Goal: Task Accomplishment & Management: Manage account settings

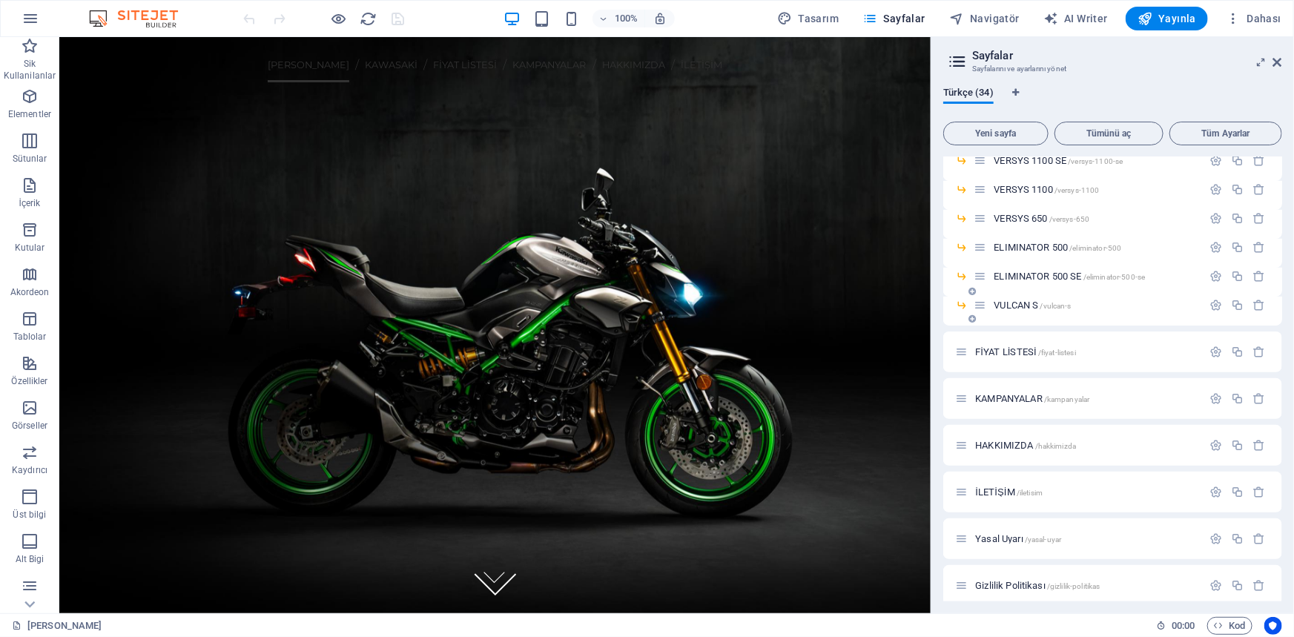
scroll to position [681, 0]
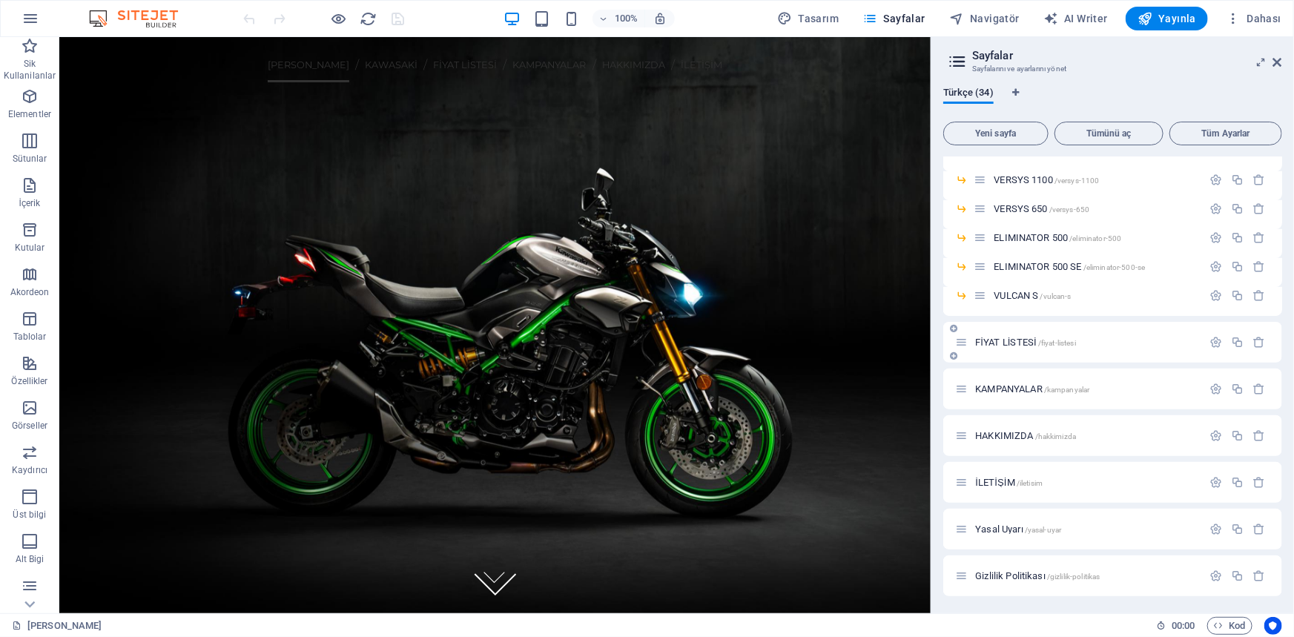
click at [1007, 339] on span "FİYAT LİSTESİ /fiyat-listesi" at bounding box center [1025, 342] width 101 height 11
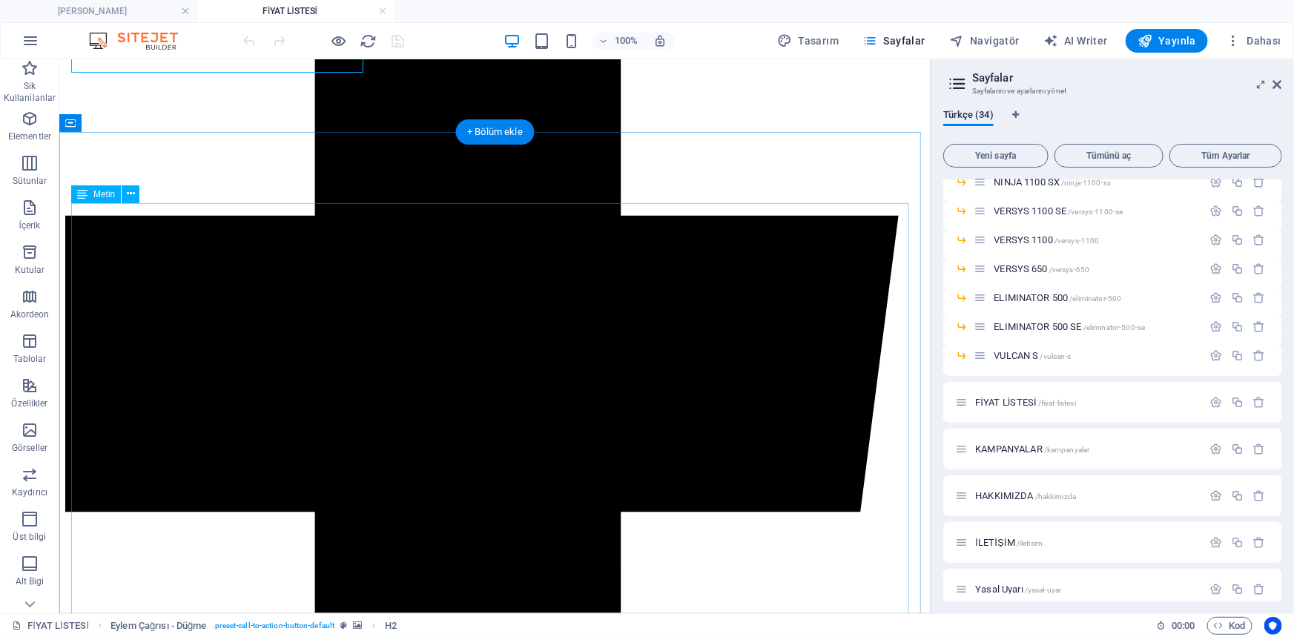
scroll to position [709, 0]
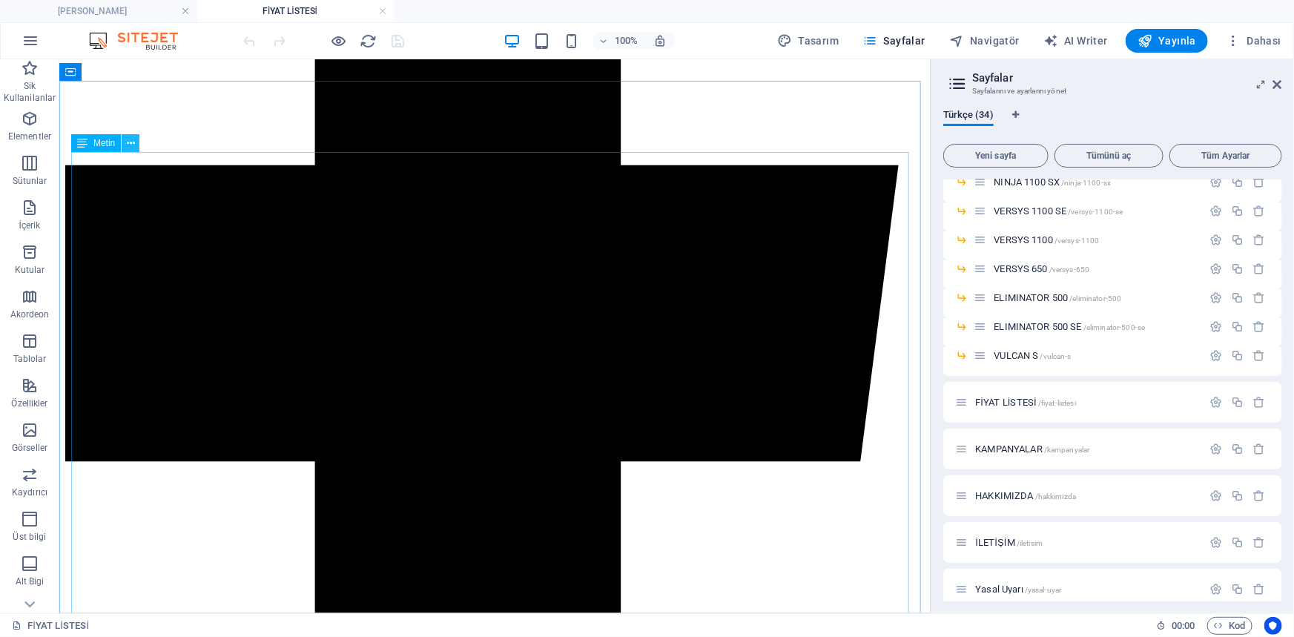
click at [127, 142] on icon at bounding box center [131, 144] width 8 height 16
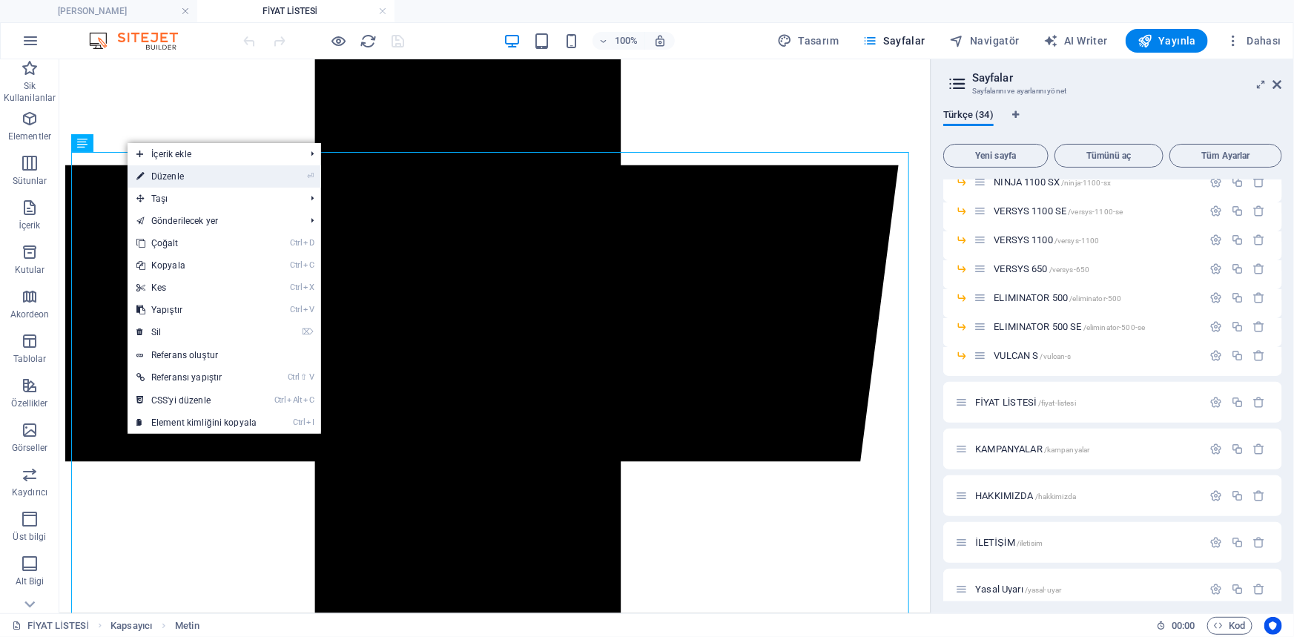
click at [163, 179] on link "⏎ Düzenle" at bounding box center [197, 176] width 138 height 22
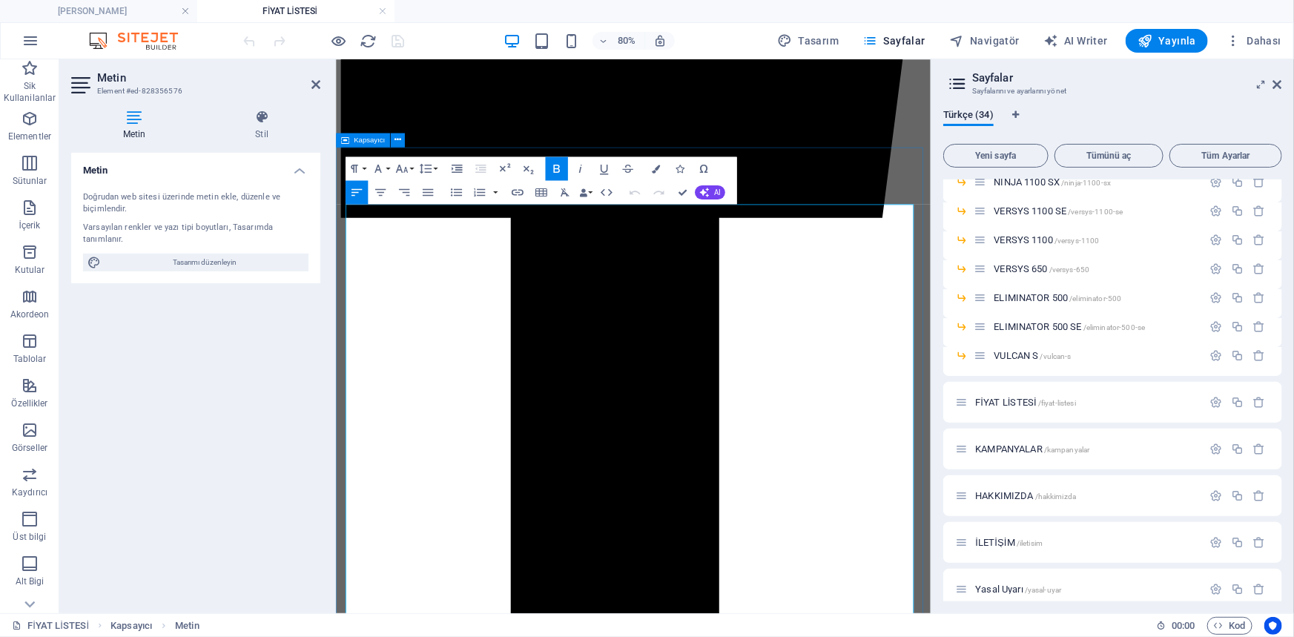
scroll to position [759, 0]
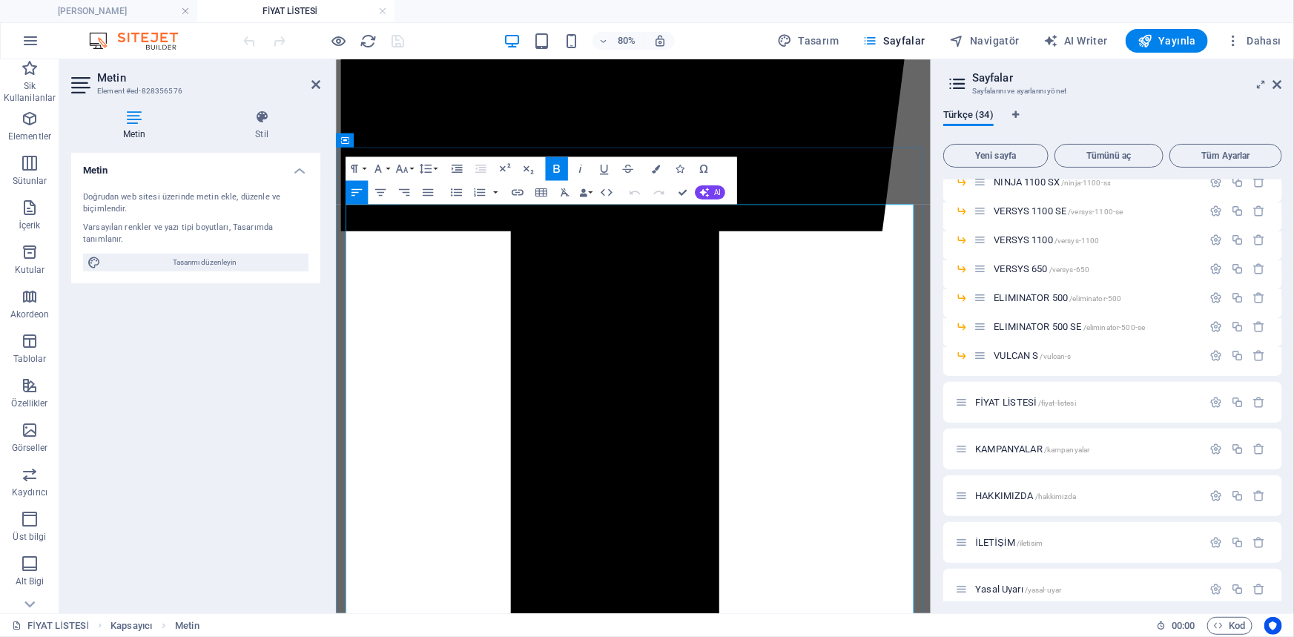
drag, startPoint x: 446, startPoint y: 474, endPoint x: 360, endPoint y: 252, distance: 238.4
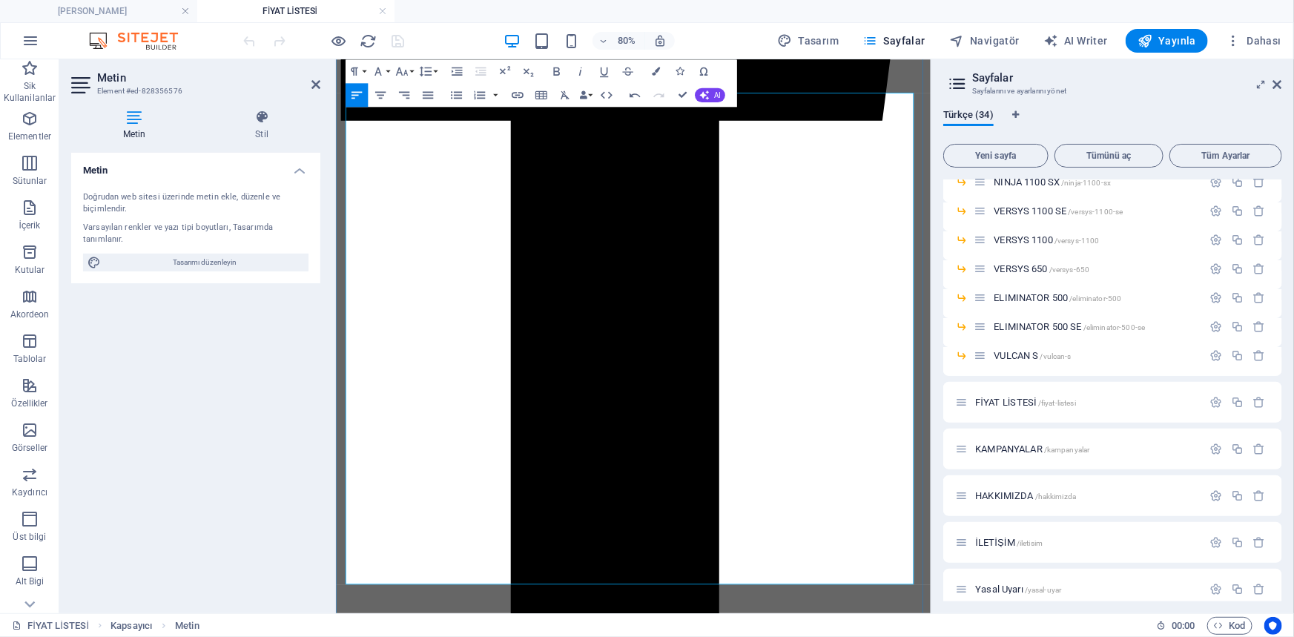
scroll to position [962, 0]
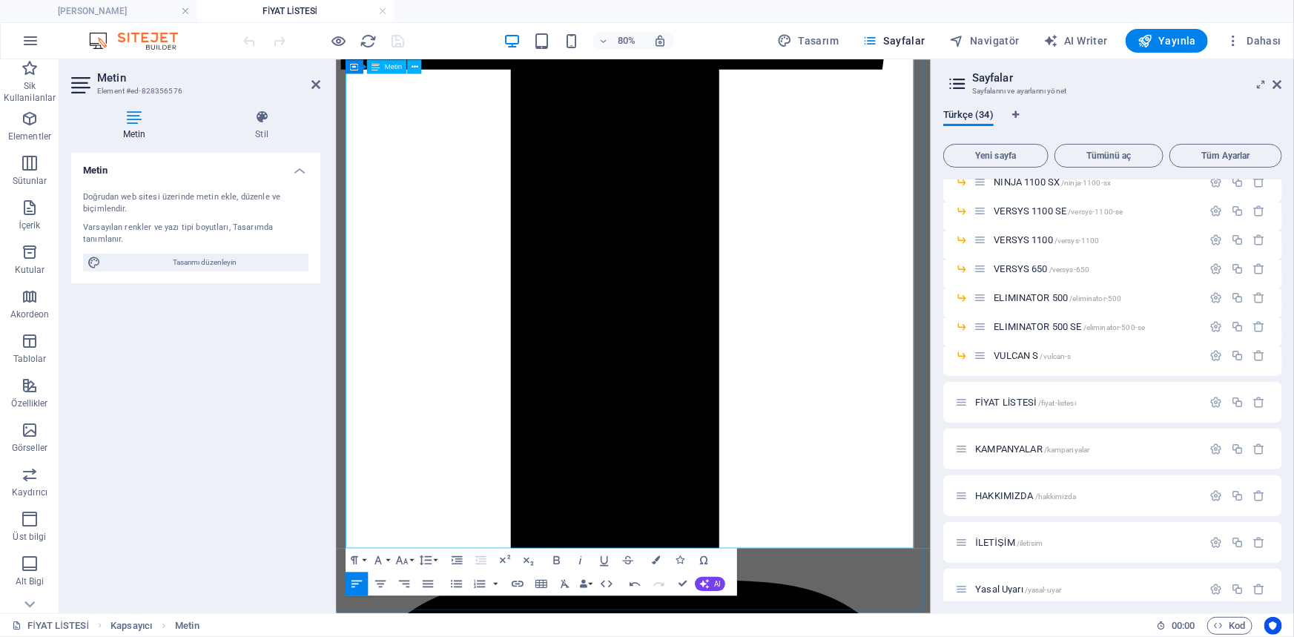
drag, startPoint x: 414, startPoint y: 659, endPoint x: 347, endPoint y: 638, distance: 70.8
click at [554, 558] on icon "button" at bounding box center [556, 560] width 7 height 8
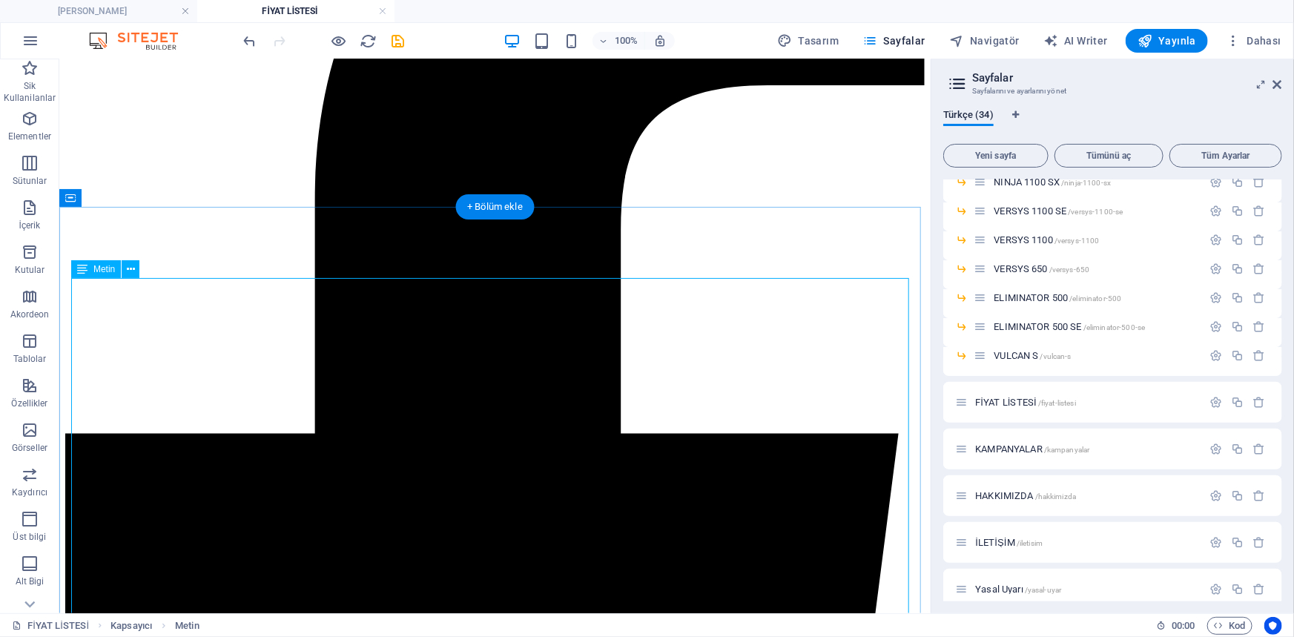
scroll to position [216, 0]
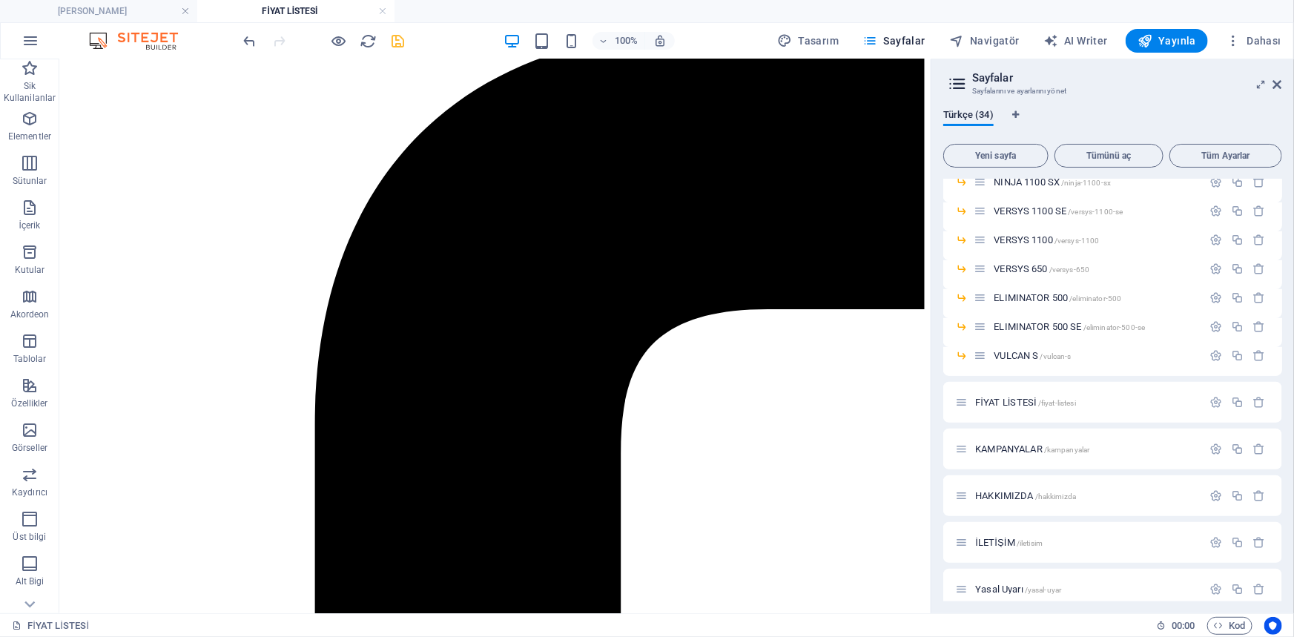
click at [401, 39] on icon "save" at bounding box center [398, 41] width 17 height 17
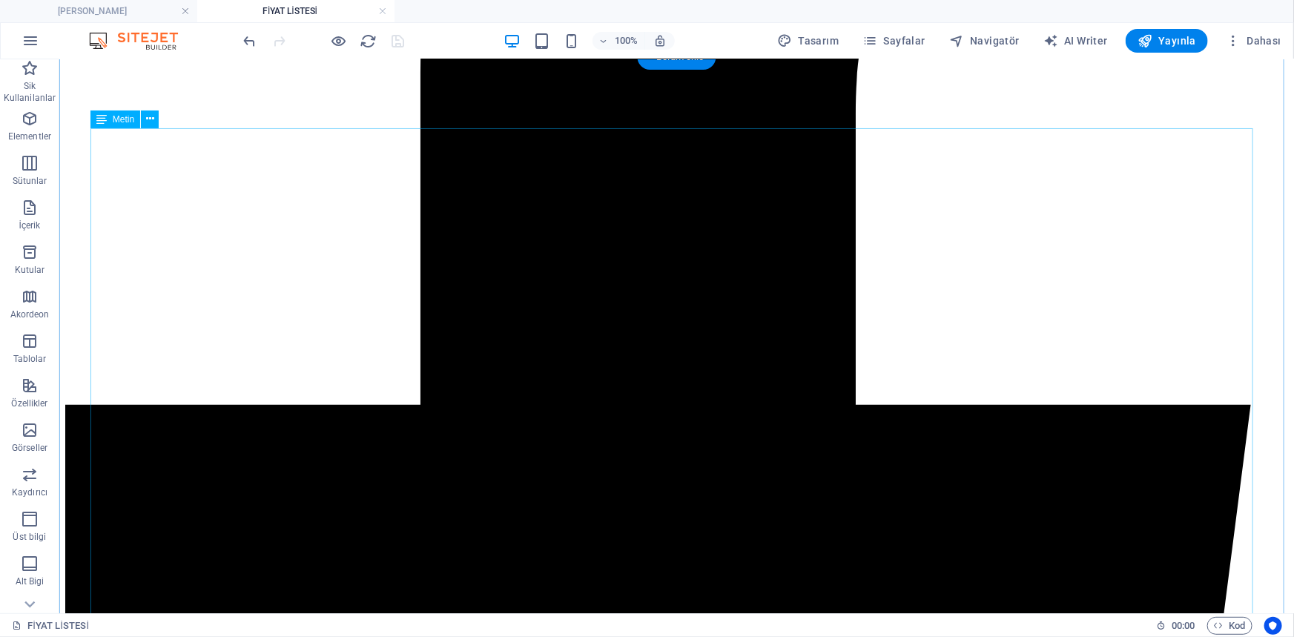
scroll to position [756, 0]
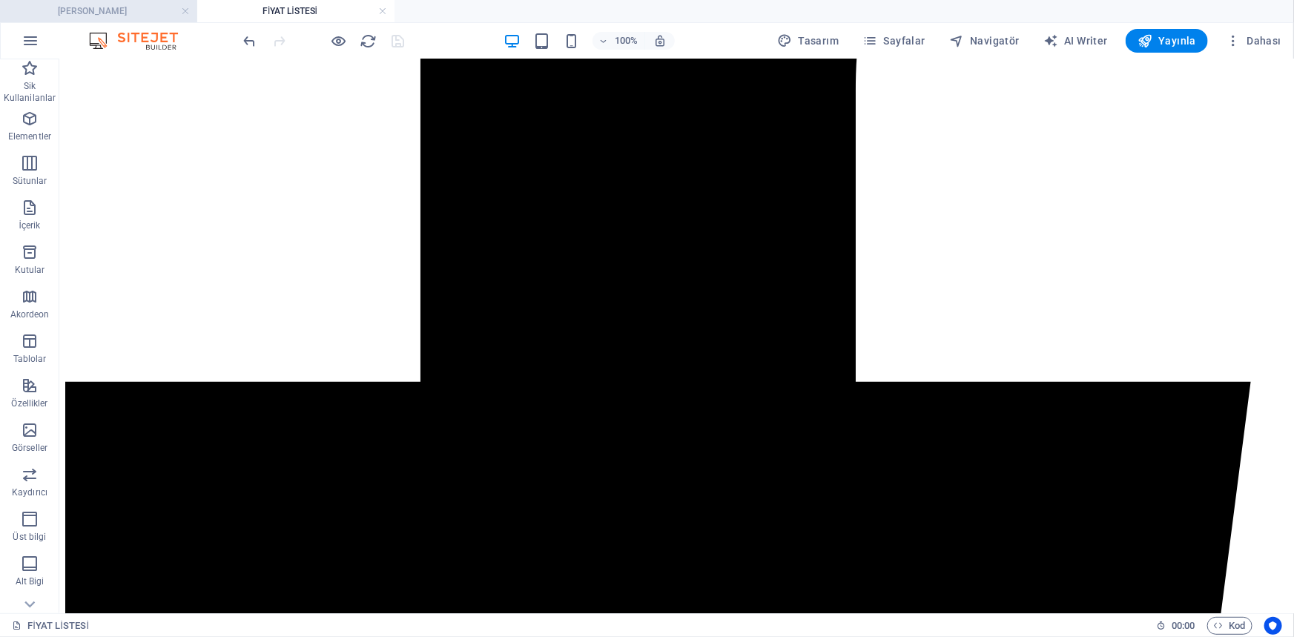
click at [113, 7] on h4 "[PERSON_NAME]" at bounding box center [98, 11] width 197 height 16
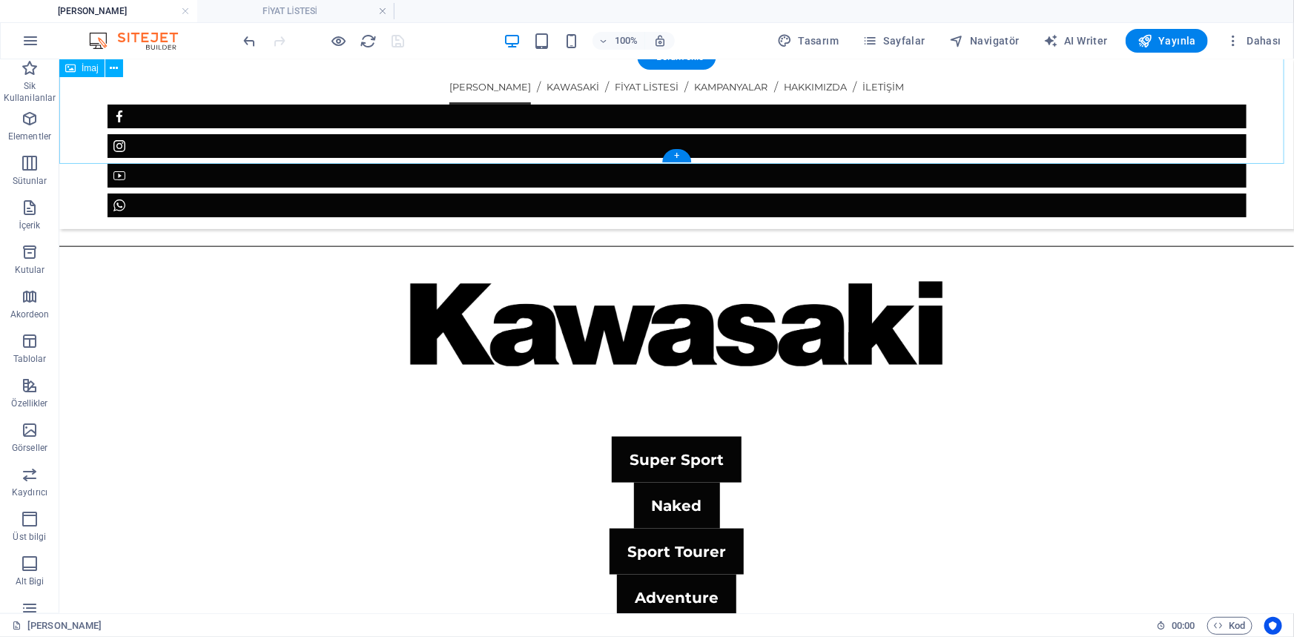
scroll to position [808, 0]
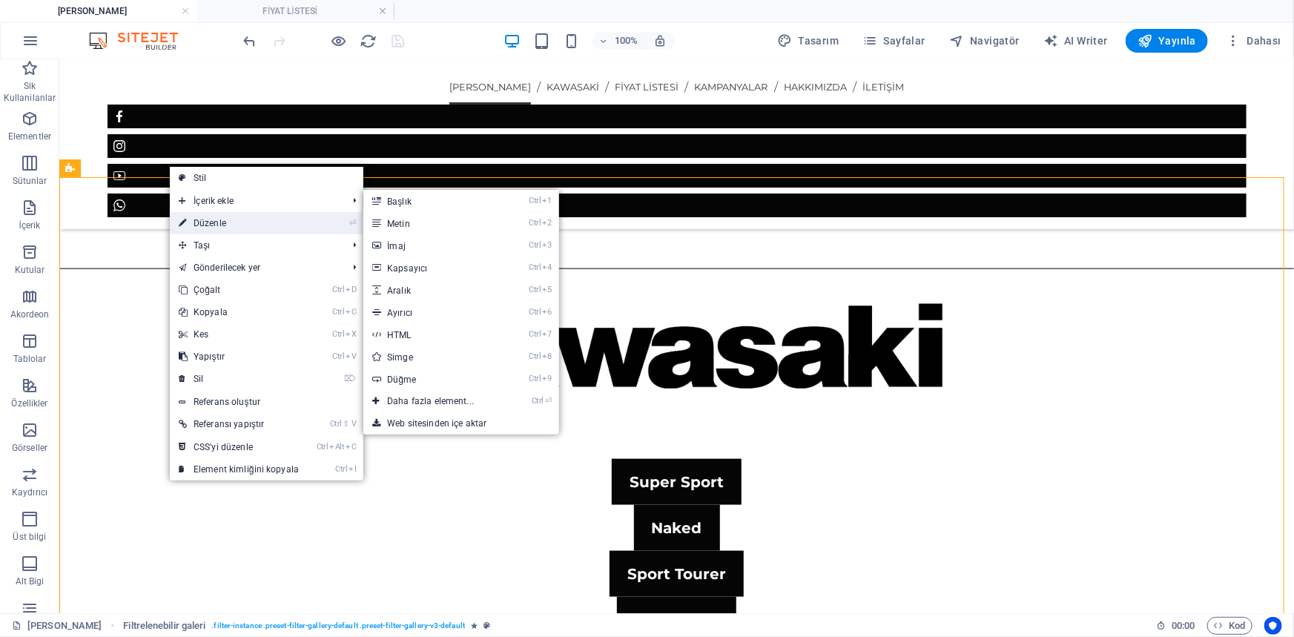
click at [192, 215] on link "⏎ Düzenle" at bounding box center [239, 223] width 138 height 22
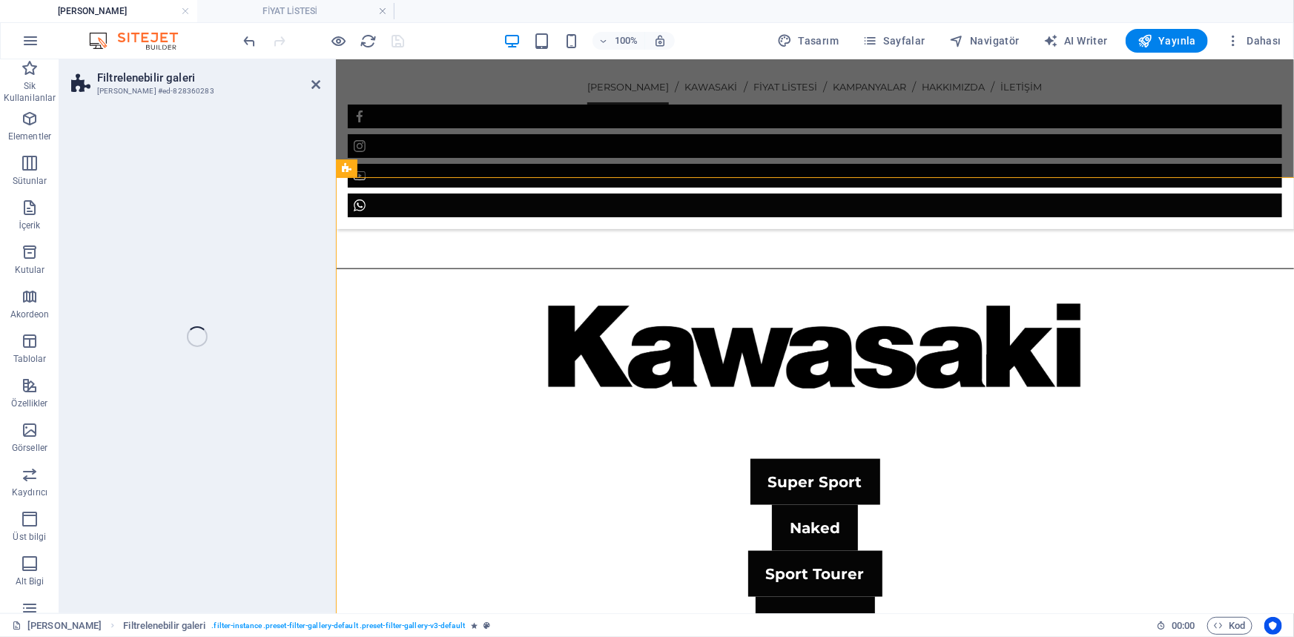
select select "rem"
select select "px"
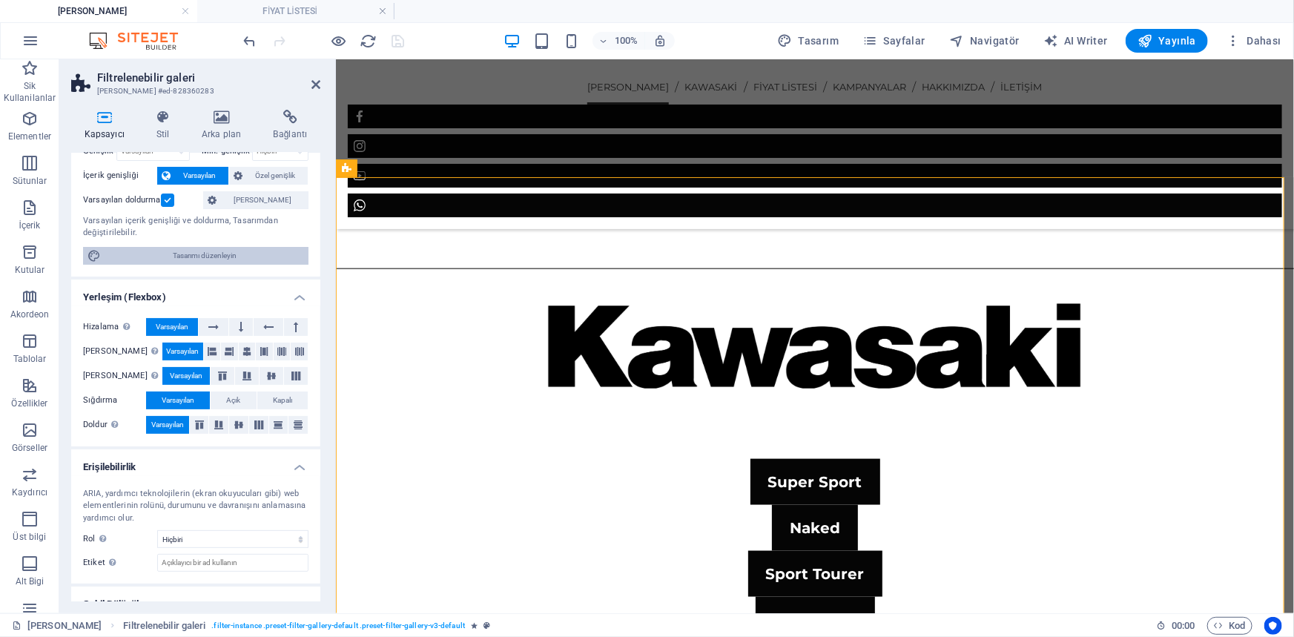
scroll to position [125, 0]
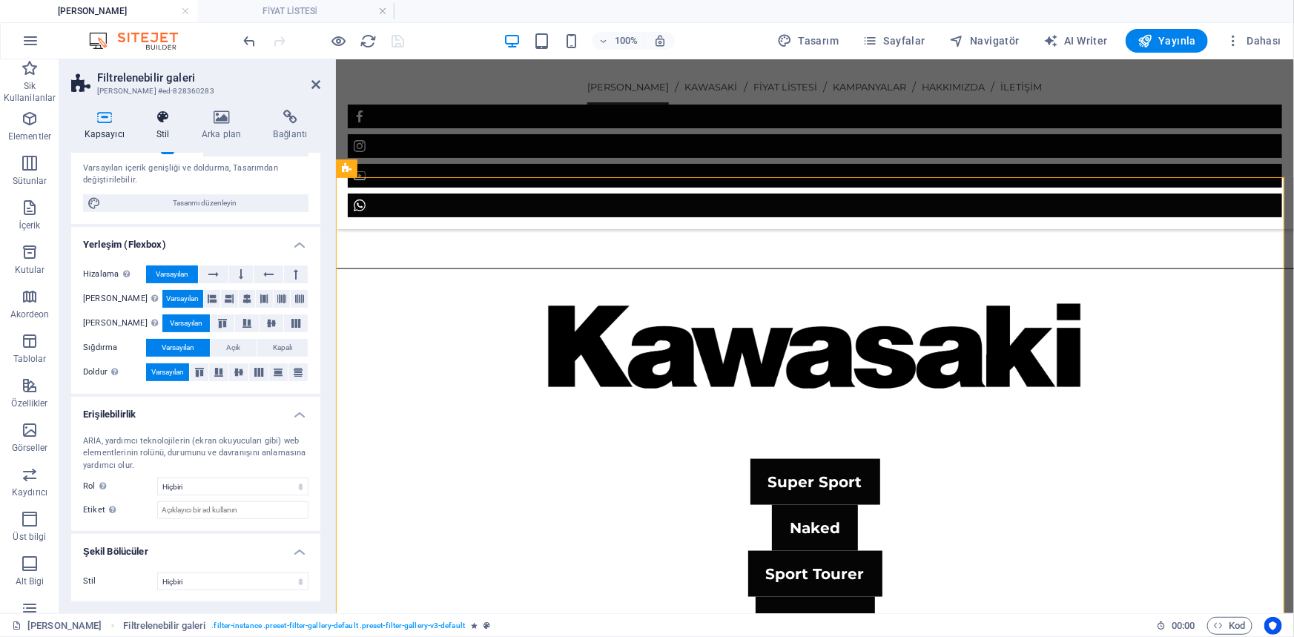
click at [171, 127] on h4 "Stil" at bounding box center [166, 125] width 45 height 31
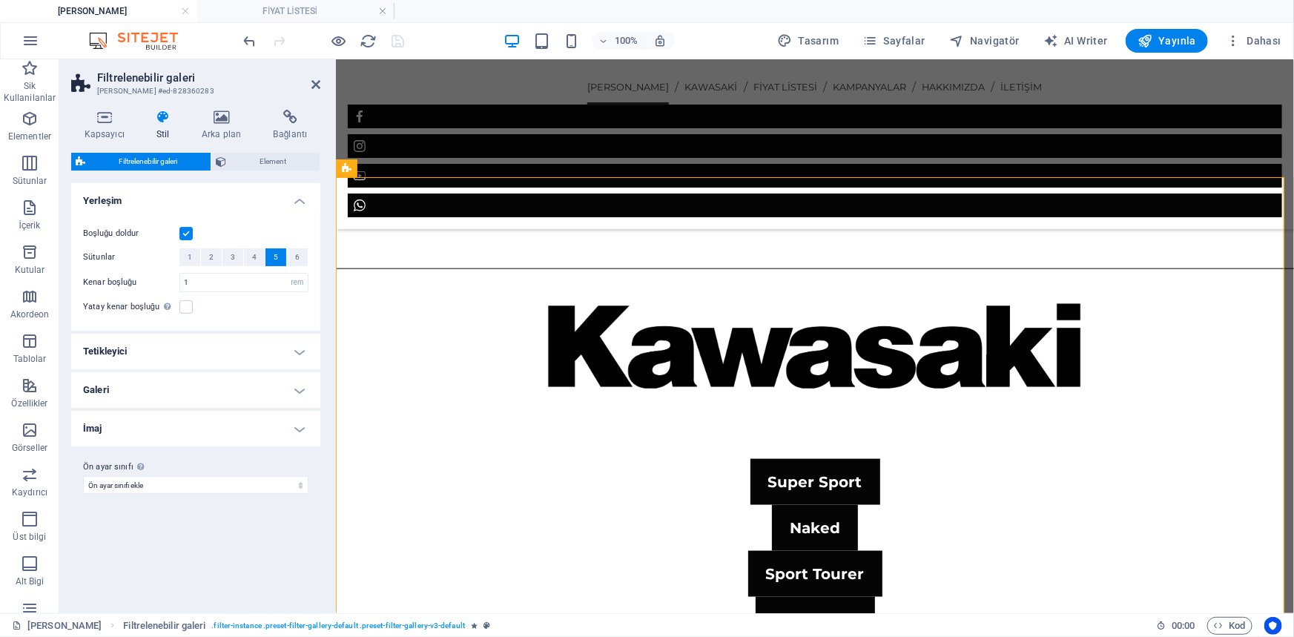
click at [195, 367] on h4 "Tetikleyici" at bounding box center [195, 352] width 249 height 36
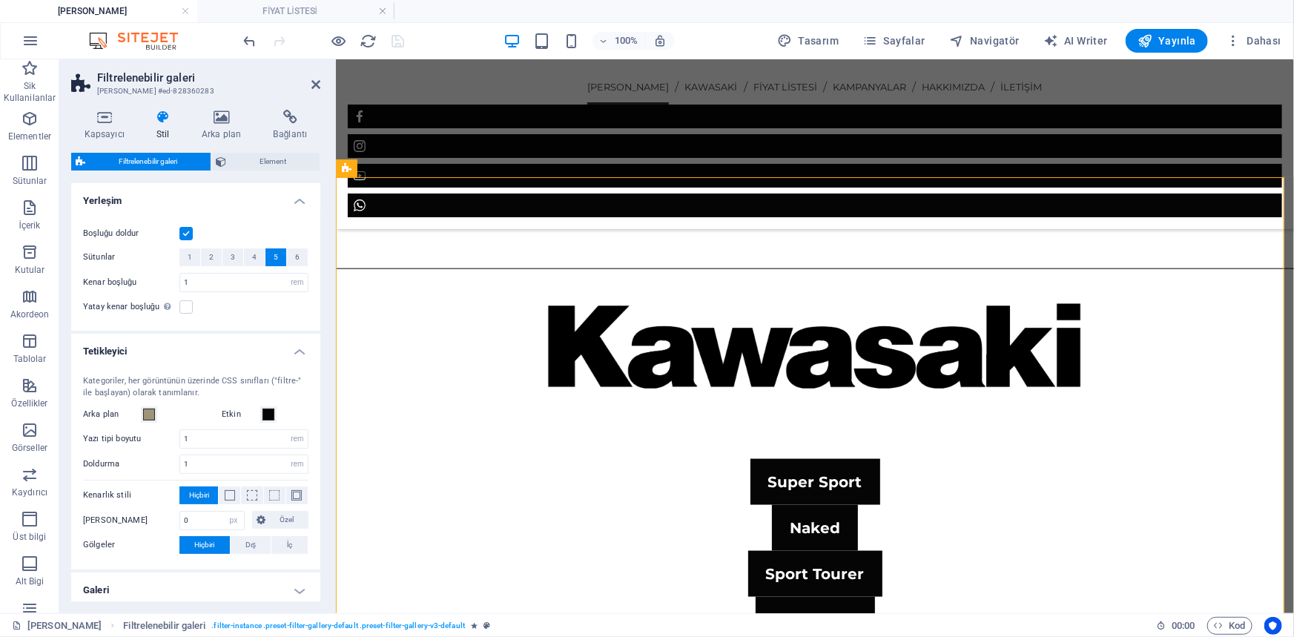
click at [206, 352] on h4 "Tetikleyici" at bounding box center [195, 347] width 249 height 27
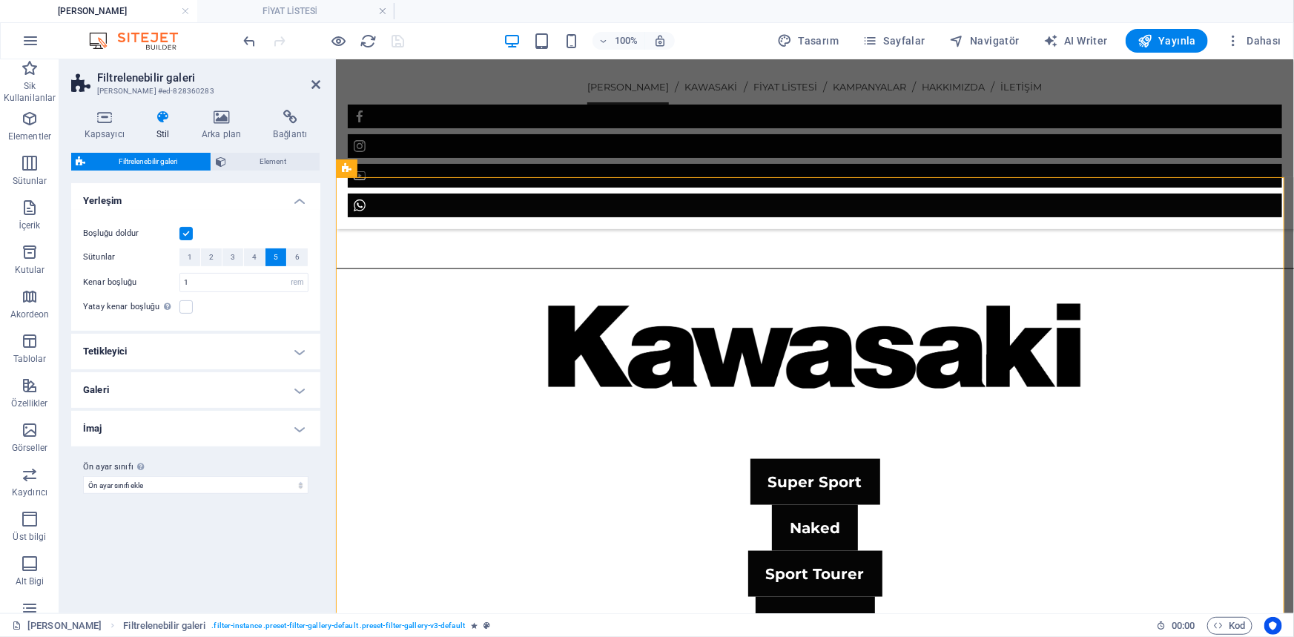
click at [199, 380] on h4 "Galeri" at bounding box center [195, 390] width 249 height 36
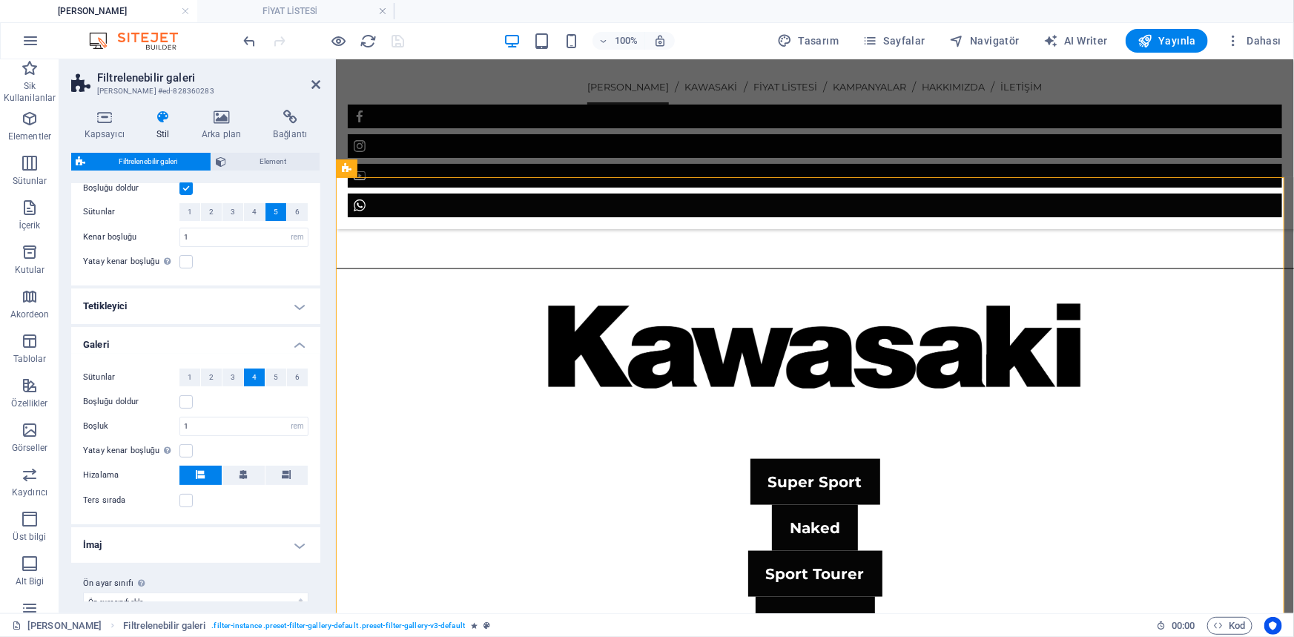
scroll to position [64, 0]
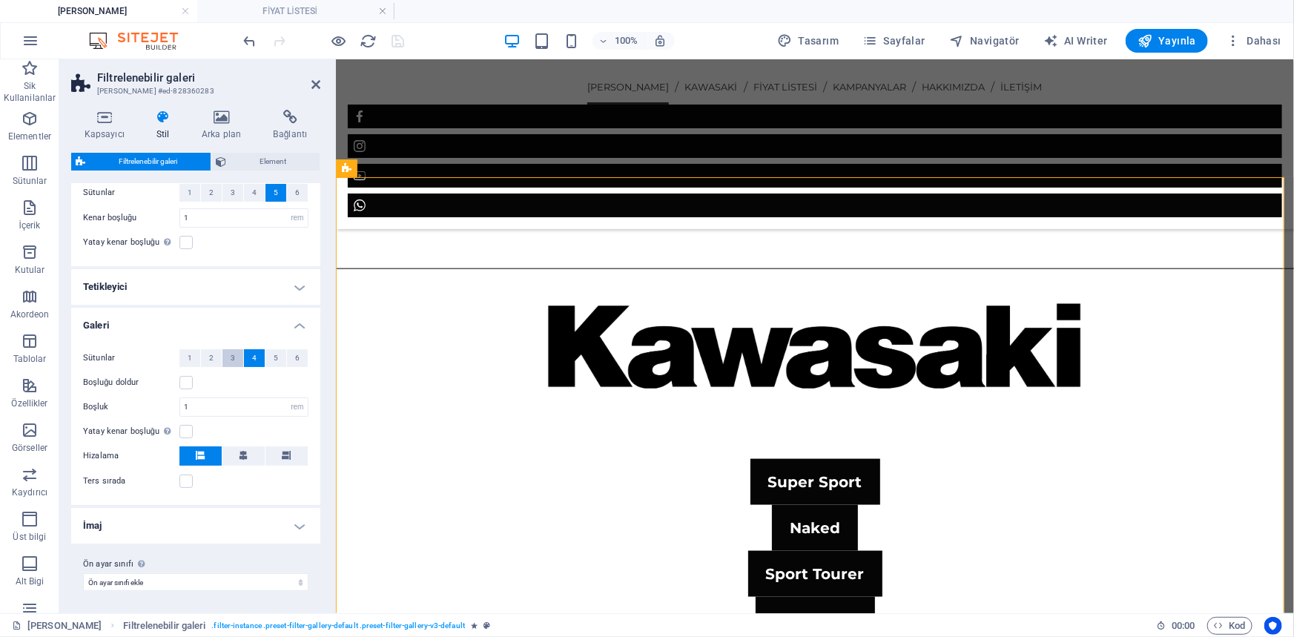
click at [231, 353] on span "3" at bounding box center [233, 358] width 4 height 18
click at [248, 358] on button "4" at bounding box center [254, 358] width 21 height 18
select select
click at [317, 84] on icon at bounding box center [315, 85] width 9 height 12
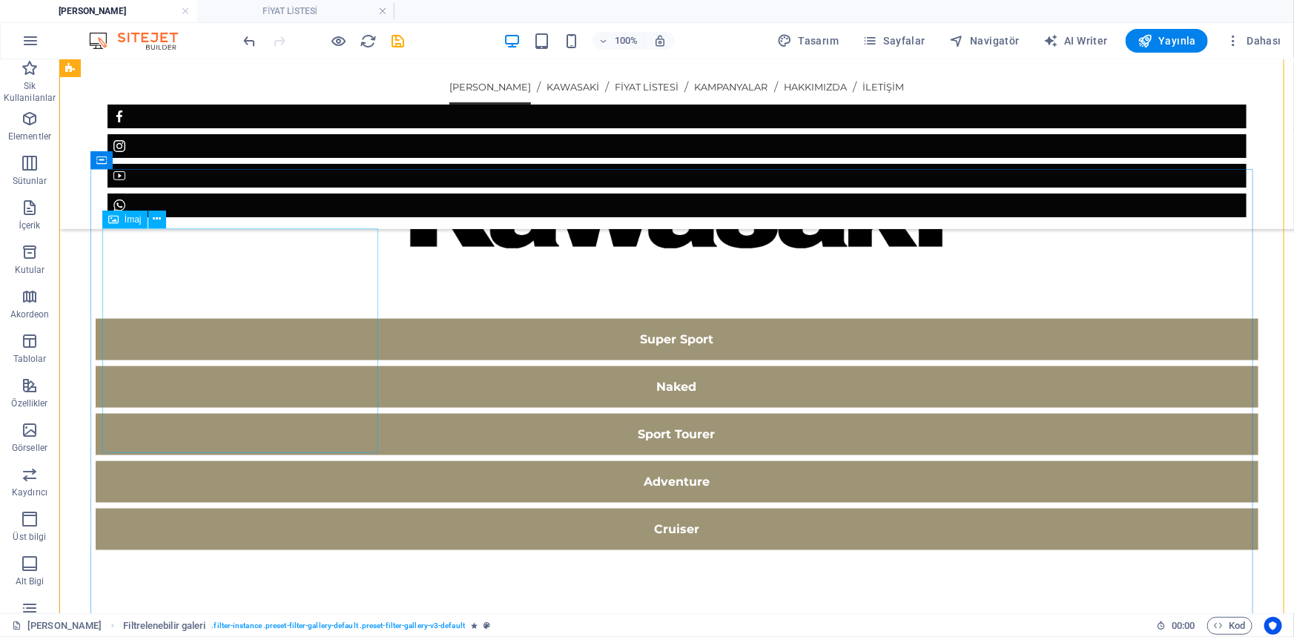
scroll to position [808, 0]
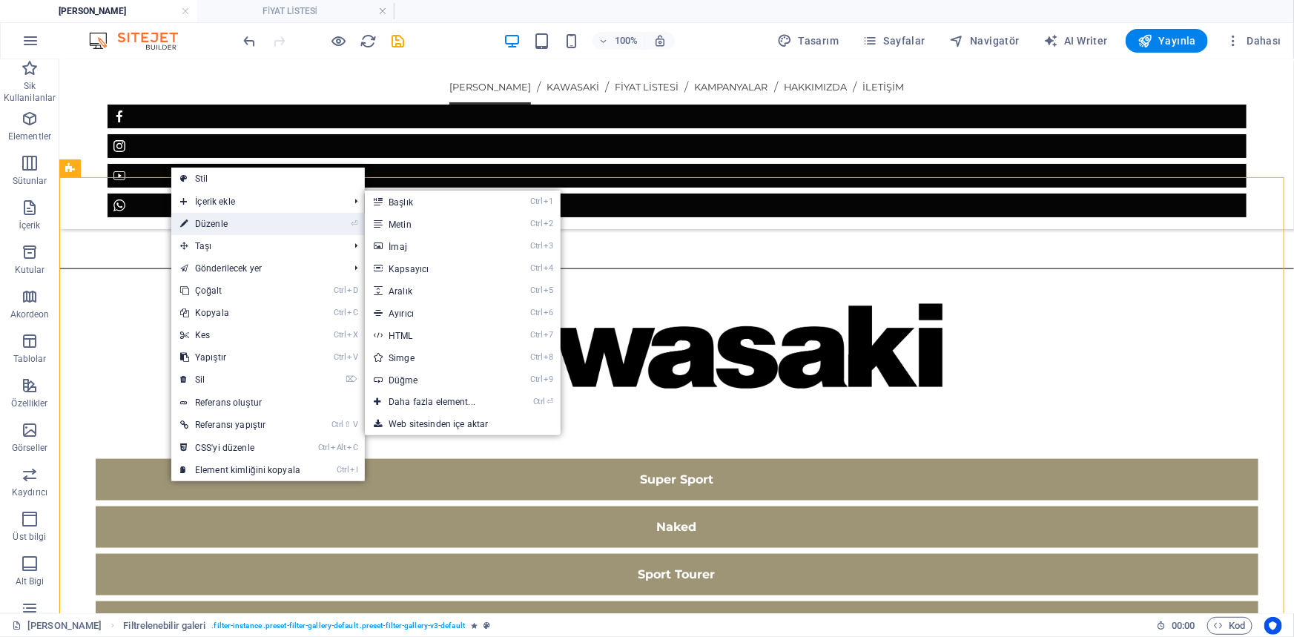
click at [201, 225] on link "⏎ Düzenle" at bounding box center [240, 224] width 138 height 22
select select "rem"
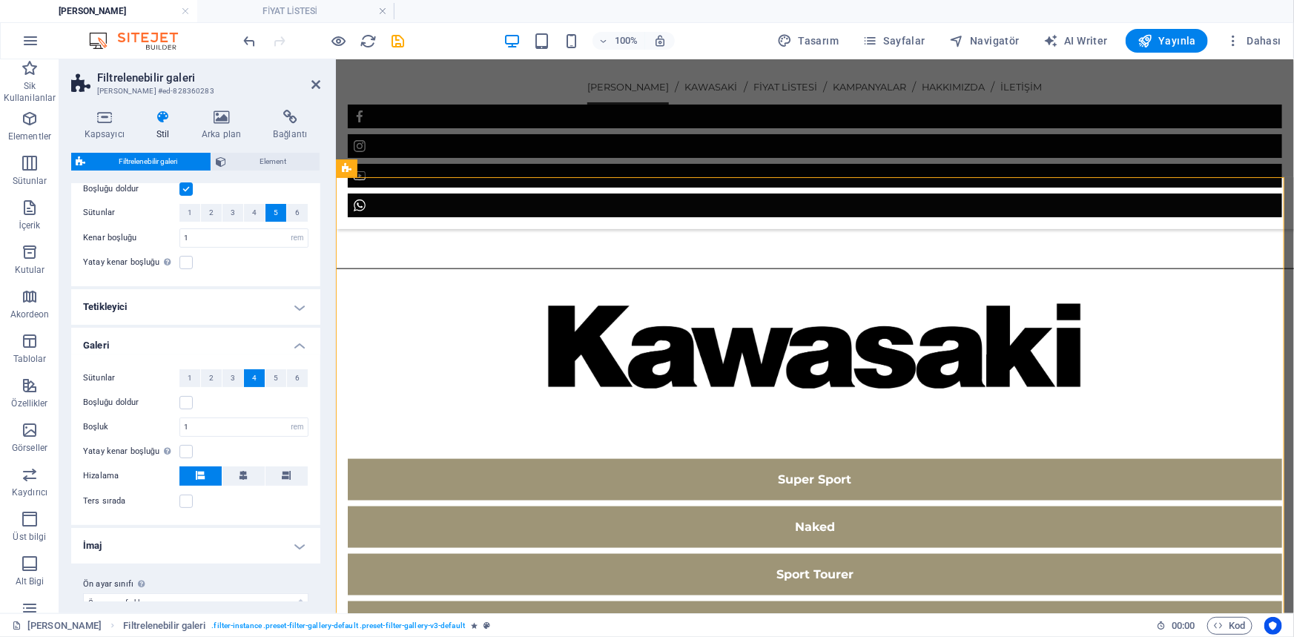
scroll to position [64, 0]
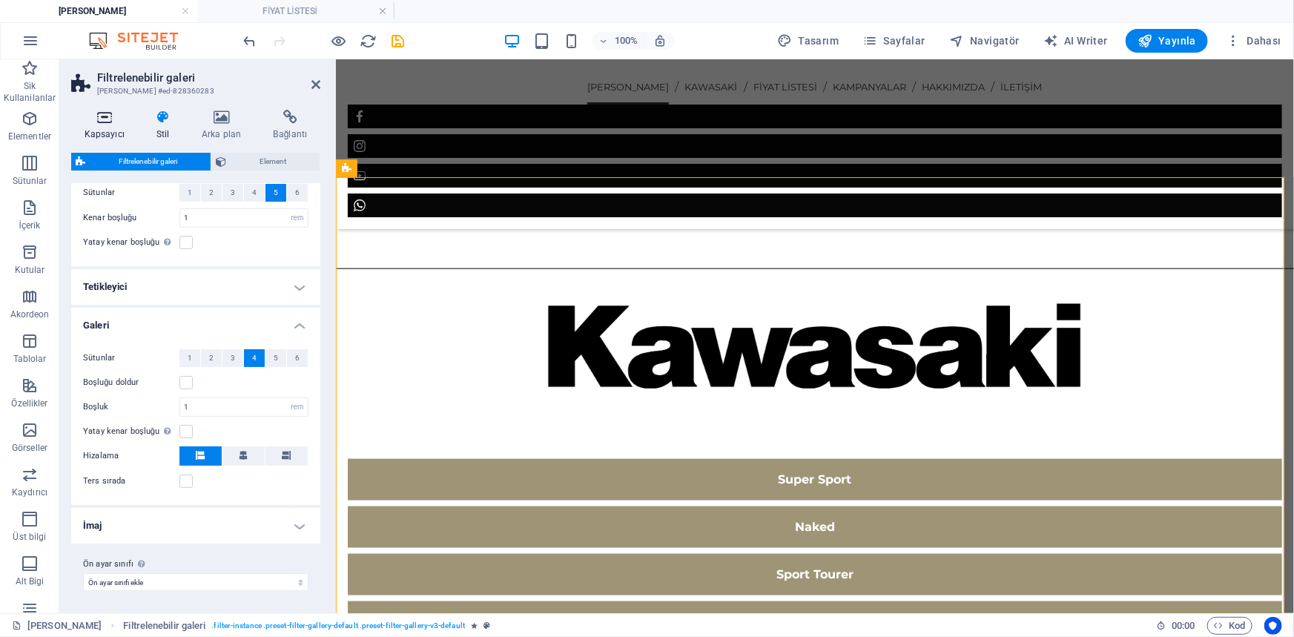
click at [105, 125] on h4 "Kapsayıcı" at bounding box center [107, 125] width 73 height 31
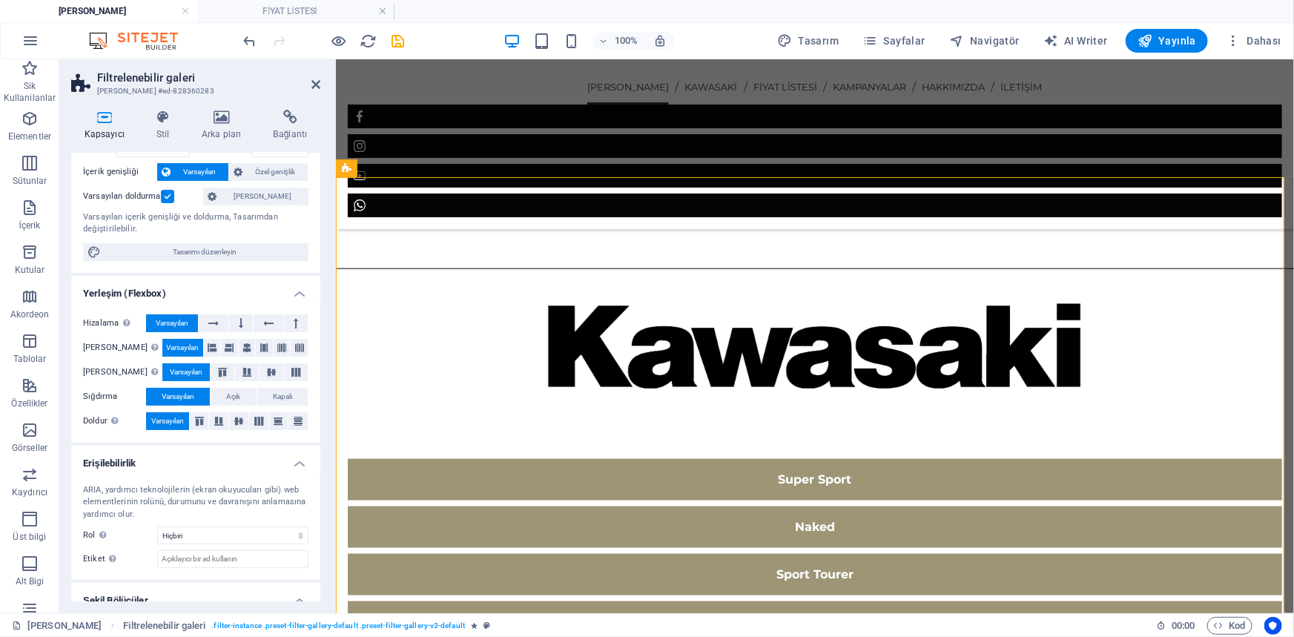
scroll to position [125, 0]
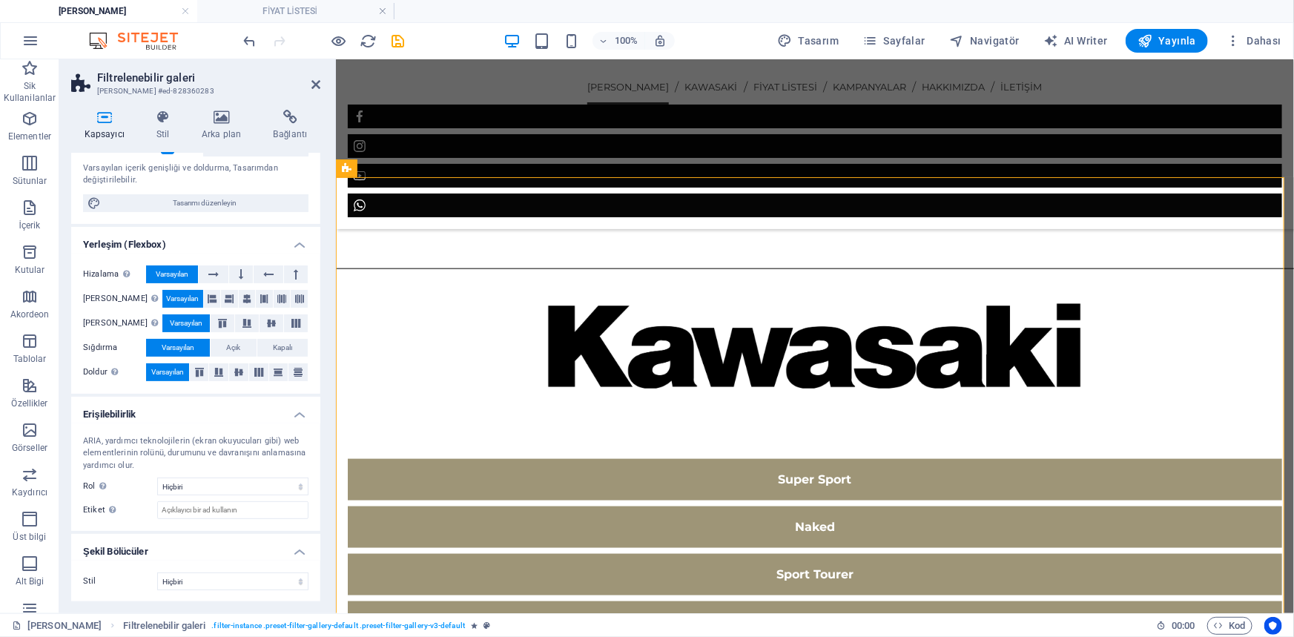
drag, startPoint x: 148, startPoint y: 198, endPoint x: 130, endPoint y: 370, distance: 172.9
click at [148, 199] on span "Tasarımı düzenleyin" at bounding box center [204, 203] width 199 height 18
select select "px"
select select "300"
select select "px"
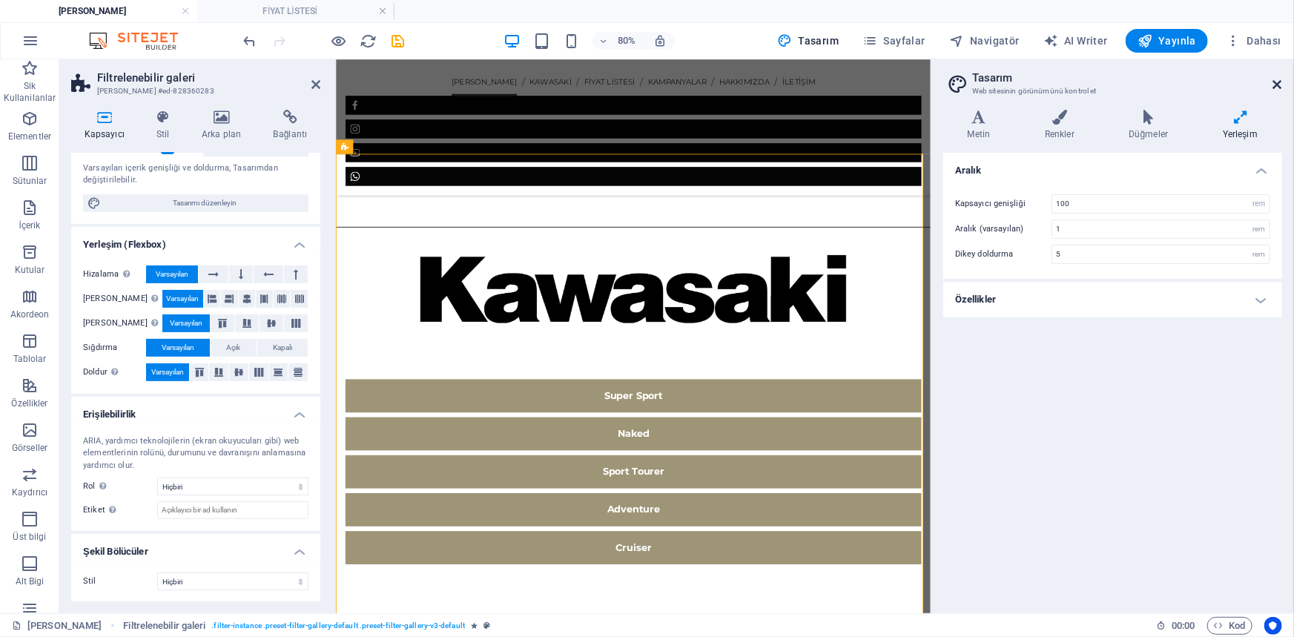
click at [1274, 81] on icon at bounding box center [1277, 85] width 9 height 12
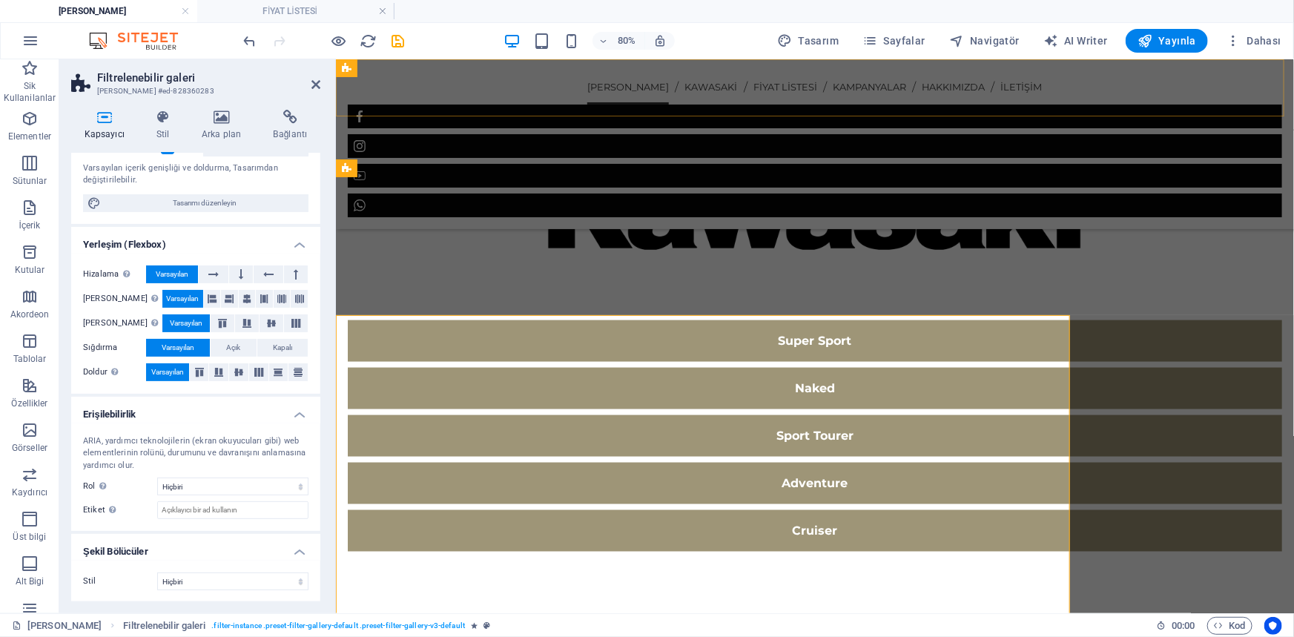
scroll to position [808, 0]
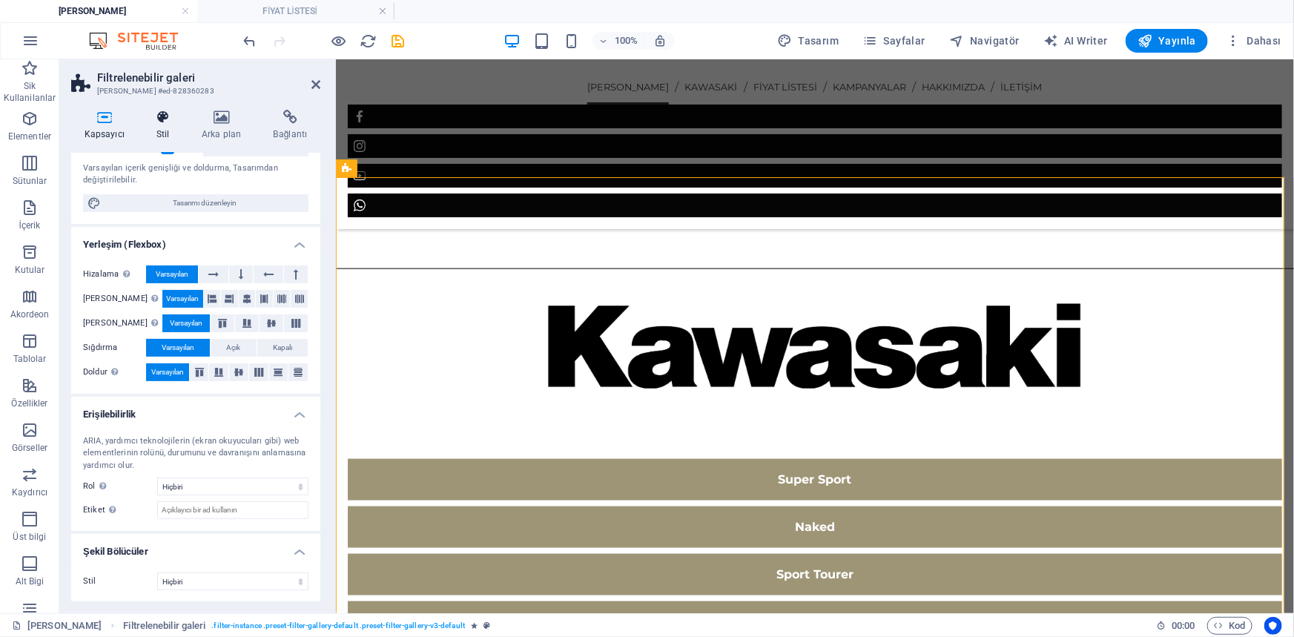
click at [171, 119] on icon at bounding box center [163, 117] width 39 height 15
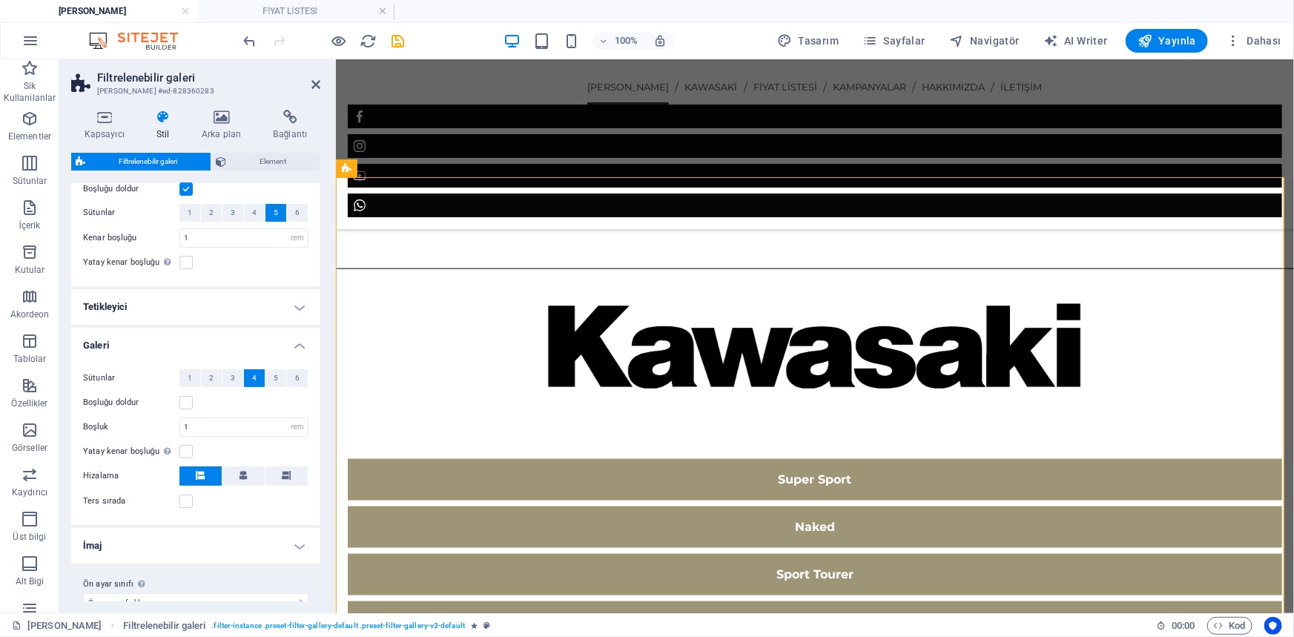
scroll to position [64, 0]
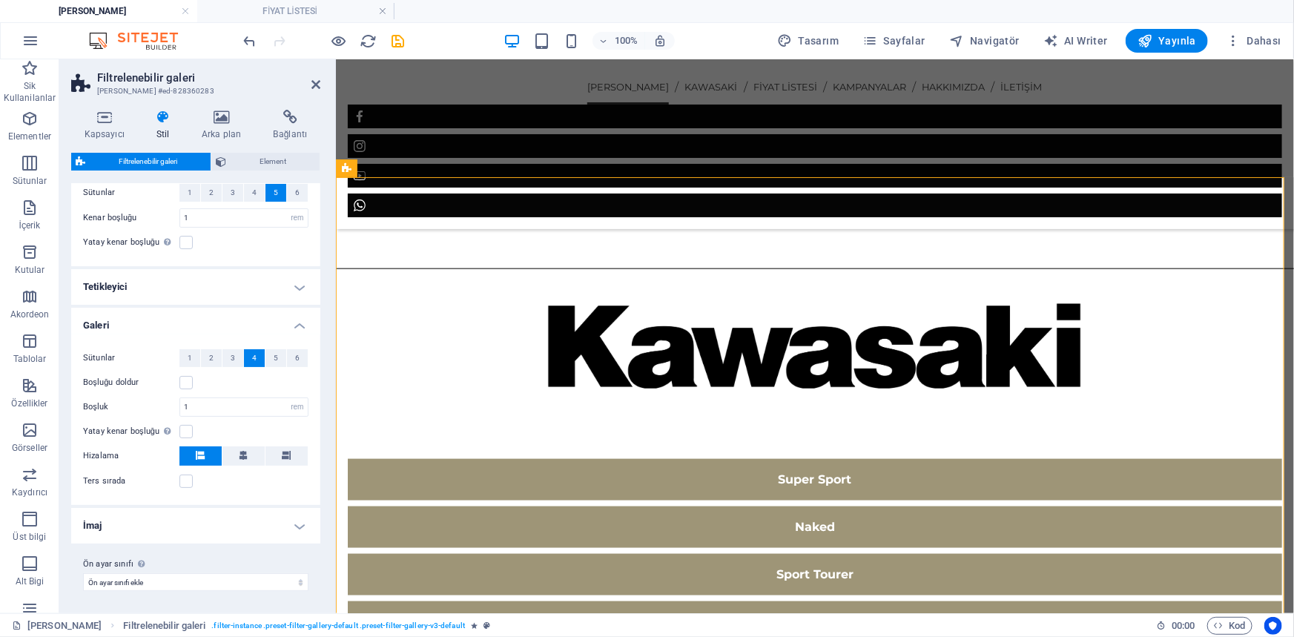
click at [125, 521] on h4 "İmaj" at bounding box center [195, 526] width 249 height 36
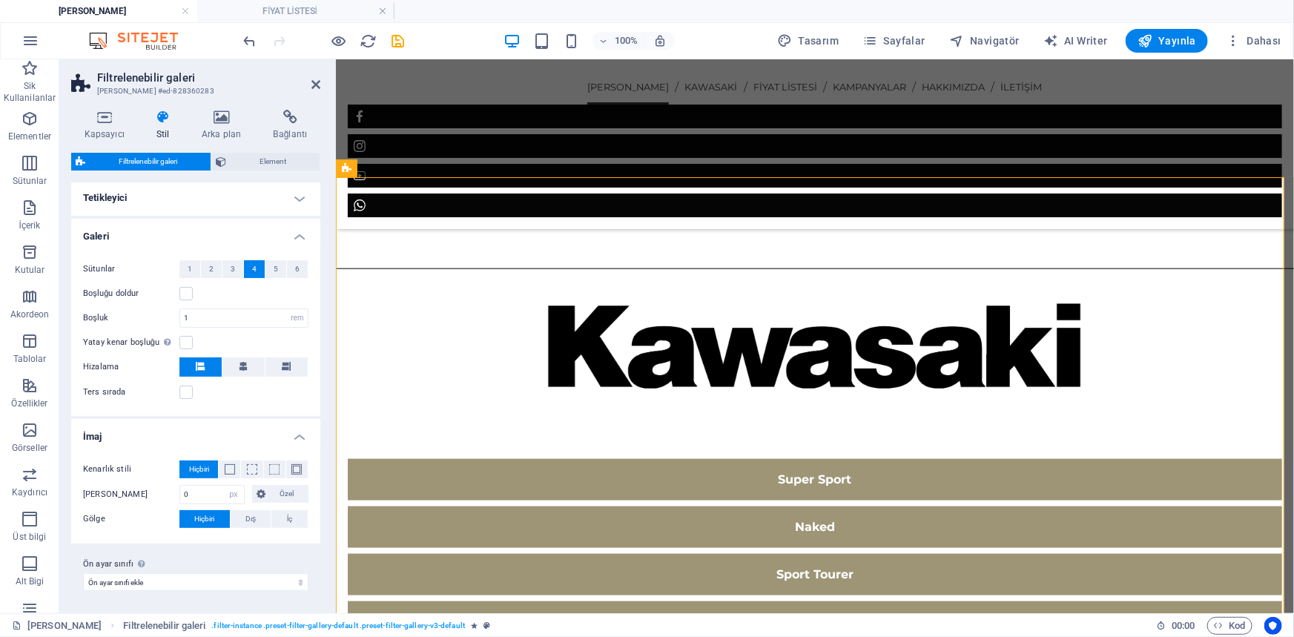
scroll to position [0, 0]
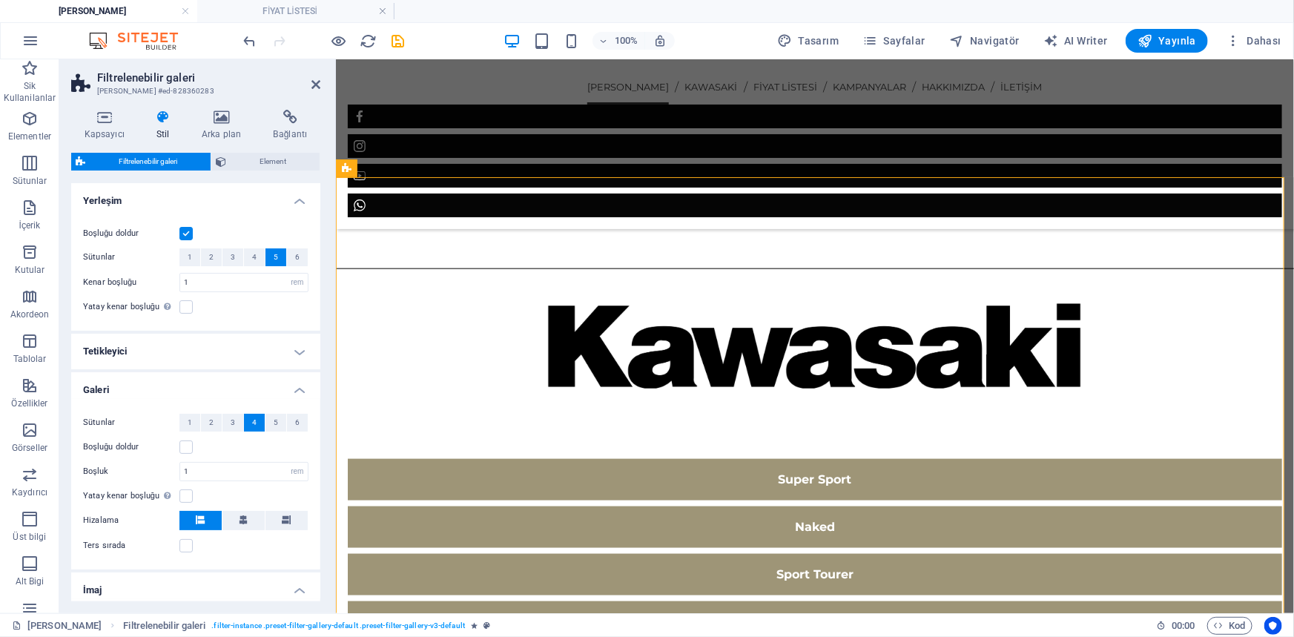
click at [147, 340] on h4 "Tetikleyici" at bounding box center [195, 352] width 249 height 36
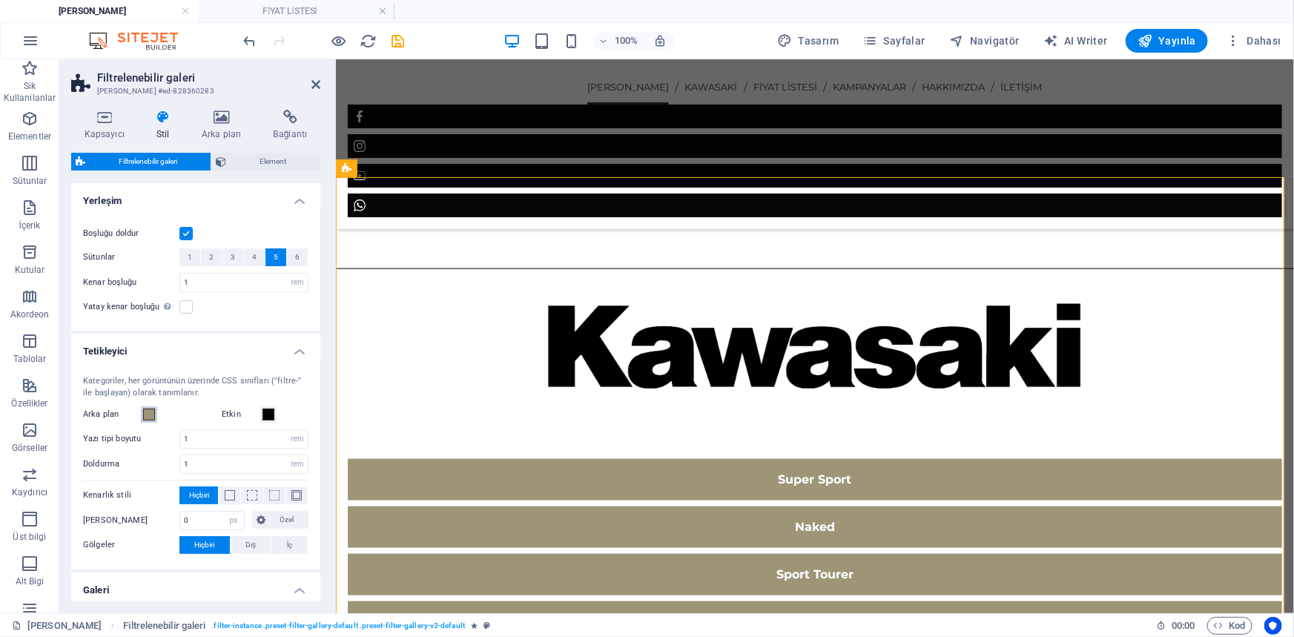
click at [150, 408] on span at bounding box center [149, 414] width 12 height 12
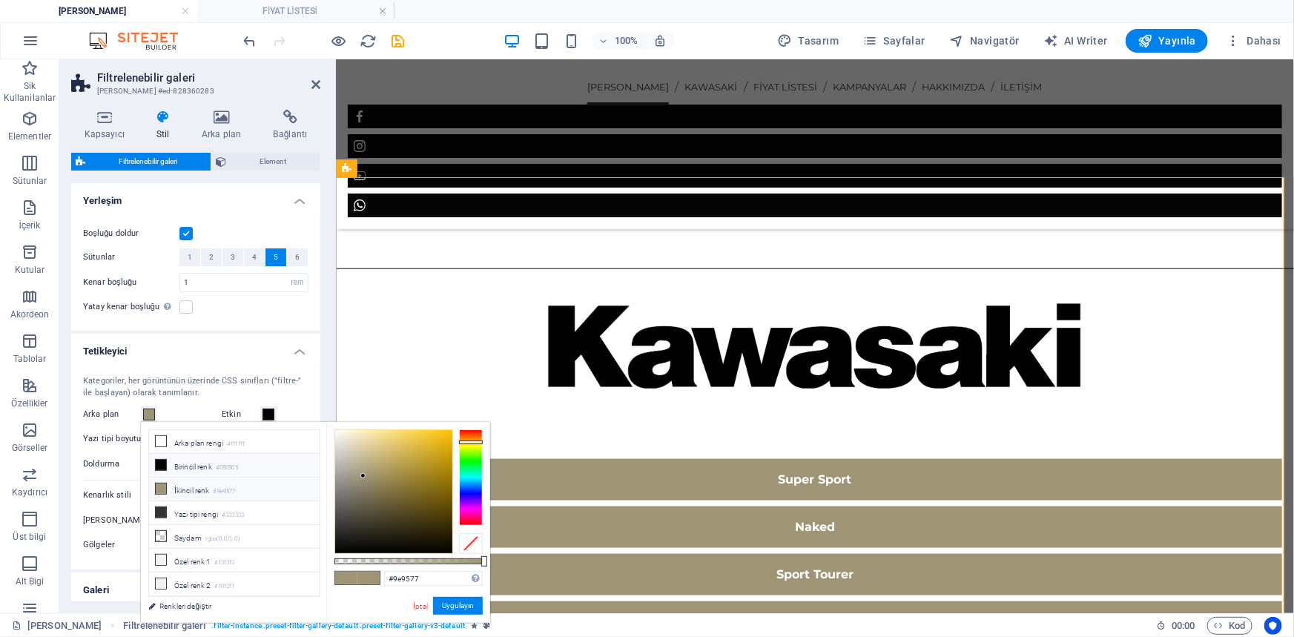
click at [162, 467] on icon at bounding box center [161, 465] width 10 height 10
type input "#050505"
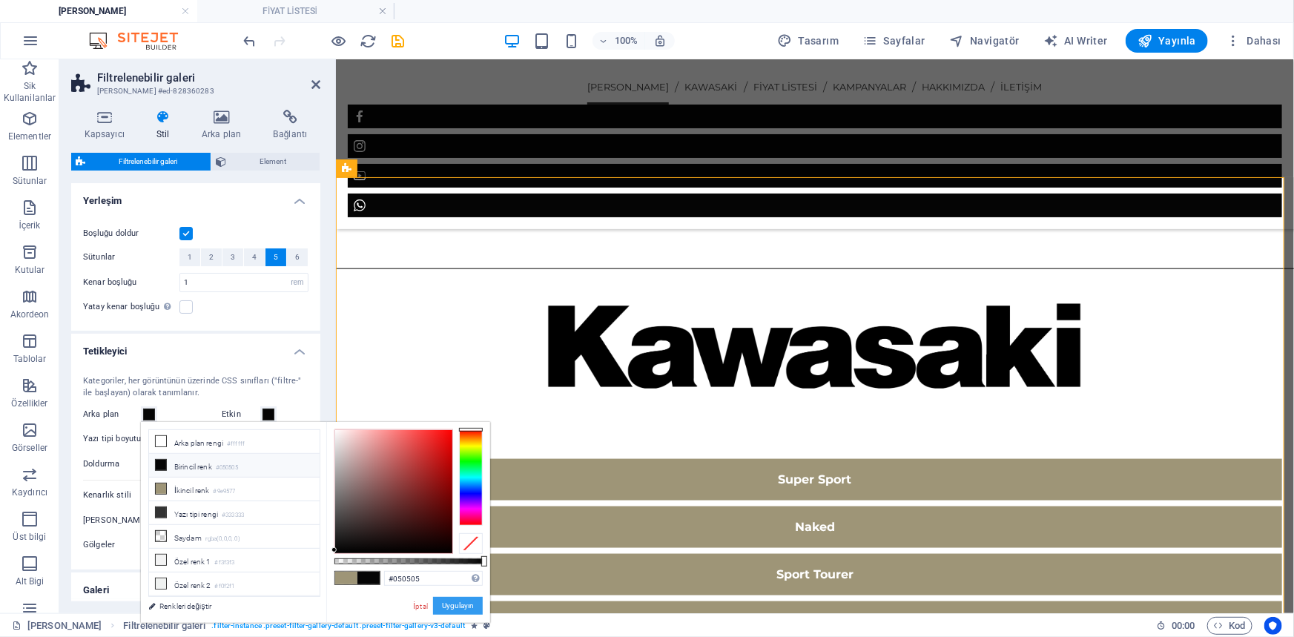
click at [463, 611] on button "Uygulayın" at bounding box center [458, 606] width 50 height 18
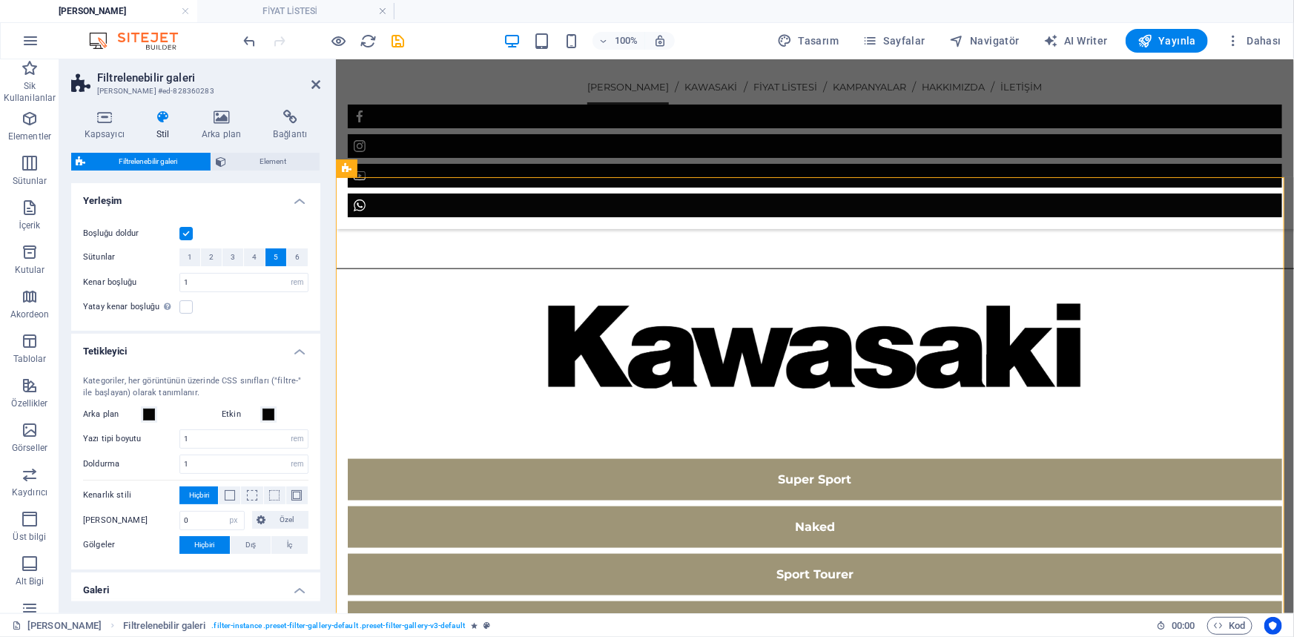
click at [196, 400] on div "Kategoriler, her görüntünün üzerinde CSS sınıfları ("filtre-" ile başlayan) ola…" at bounding box center [195, 464] width 255 height 209
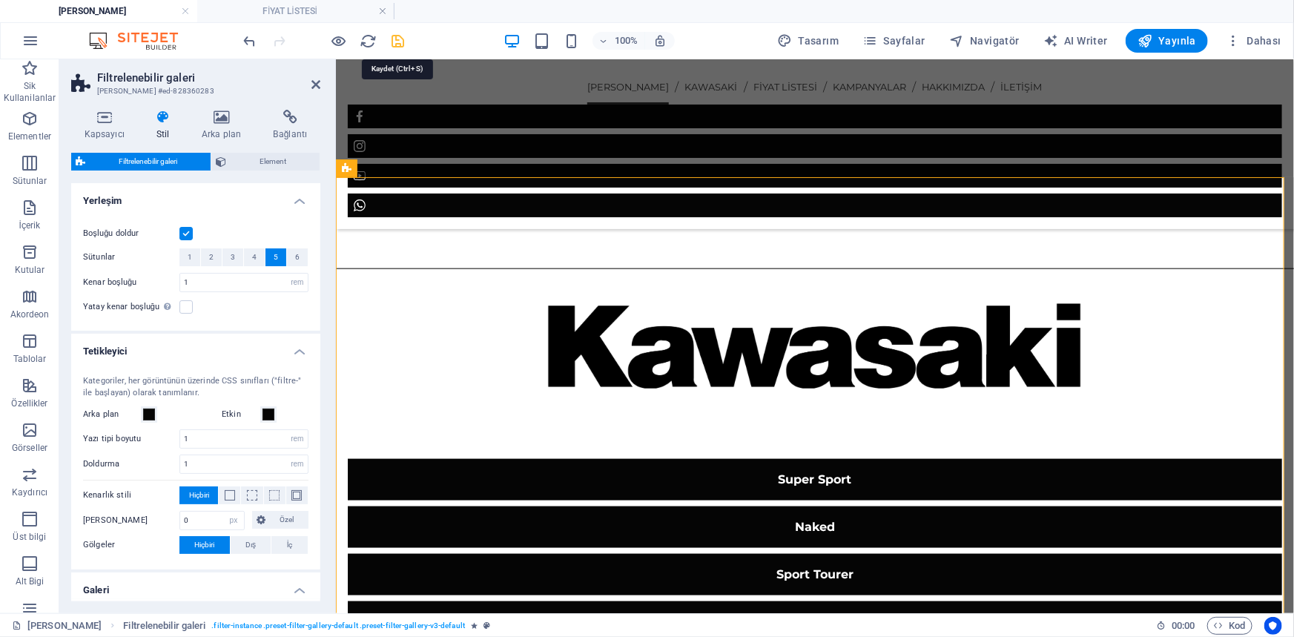
click at [400, 39] on icon "save" at bounding box center [398, 41] width 17 height 17
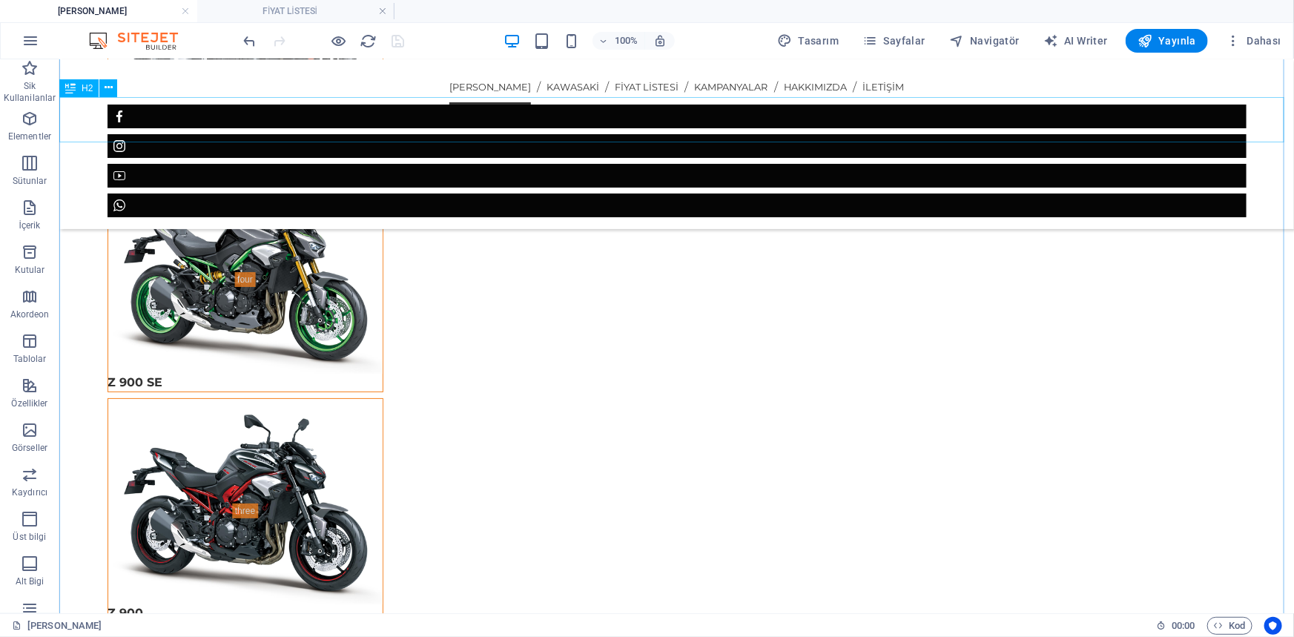
scroll to position [2965, 0]
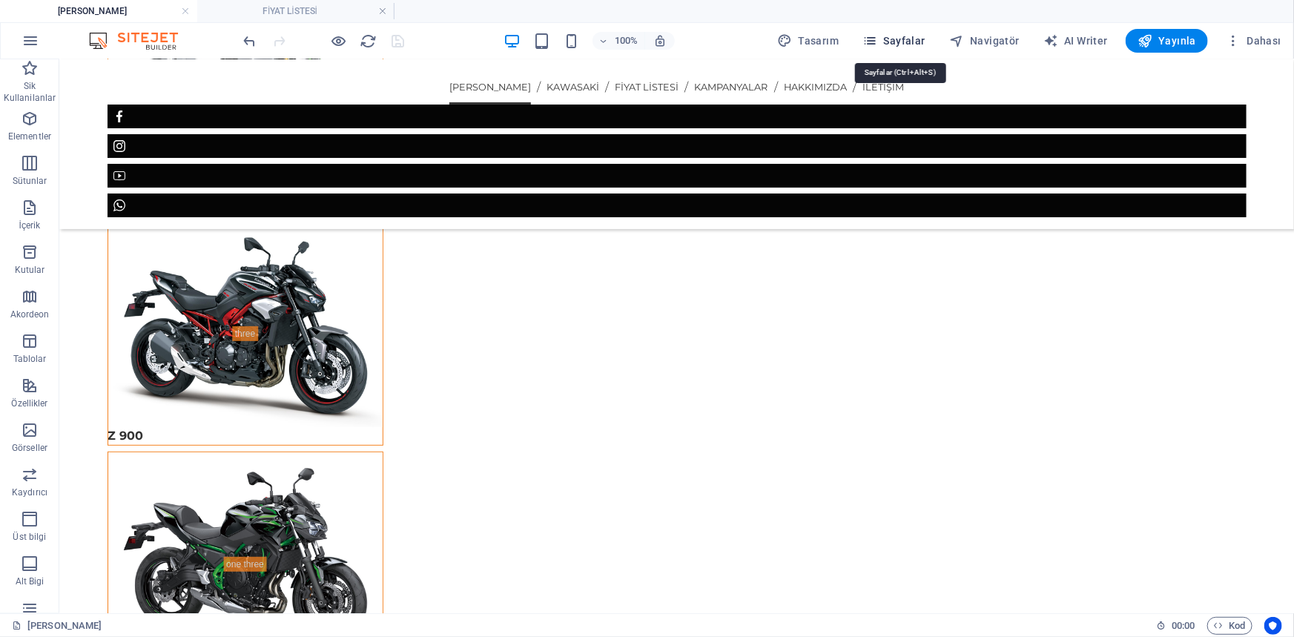
click at [912, 37] on span "Sayfalar" at bounding box center [893, 40] width 63 height 15
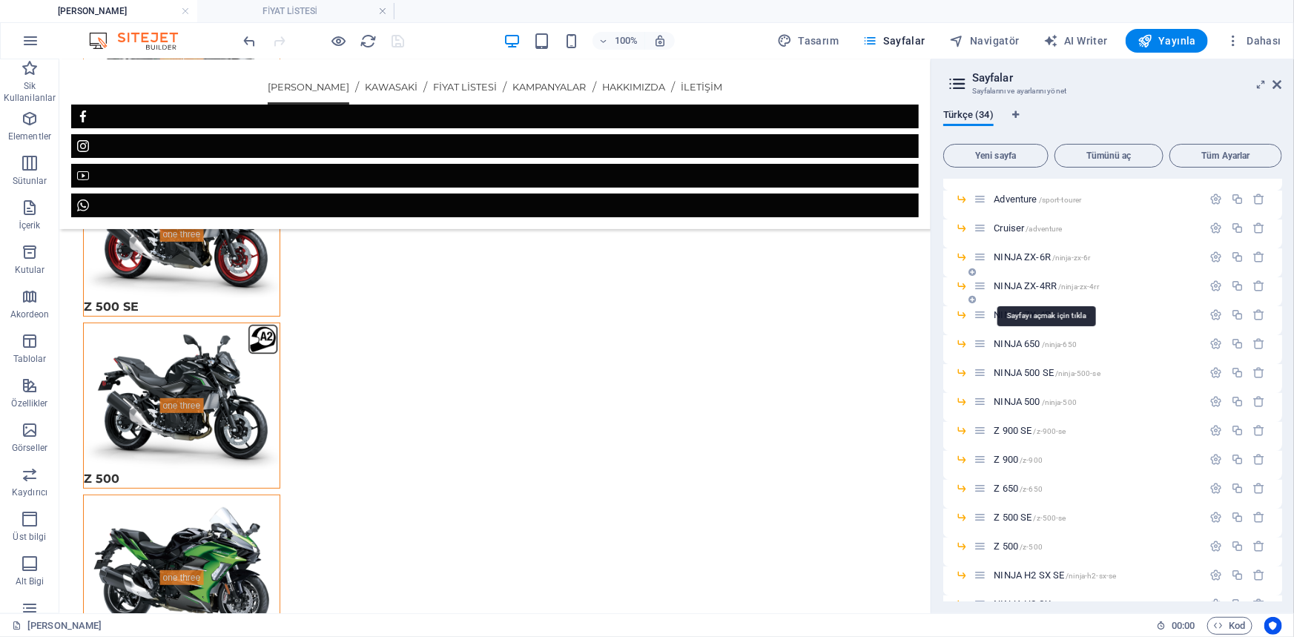
scroll to position [29, 0]
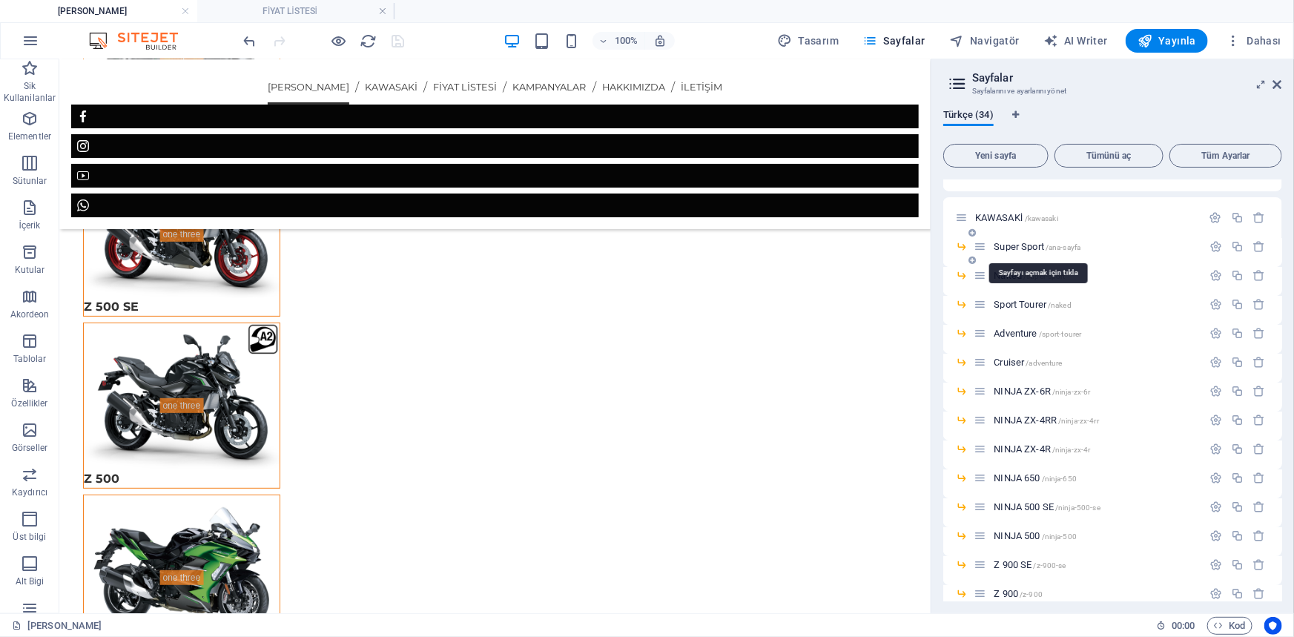
click at [1016, 248] on span "Super Sport /ana-sayfa" at bounding box center [1036, 246] width 87 height 11
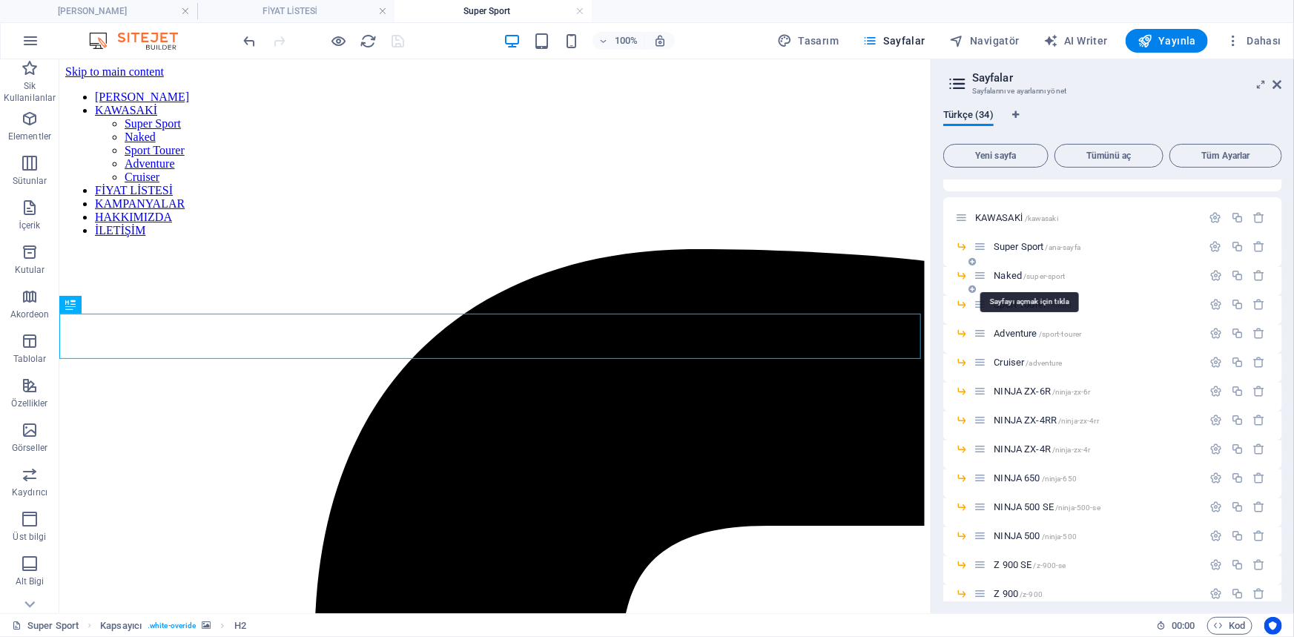
scroll to position [1353, 0]
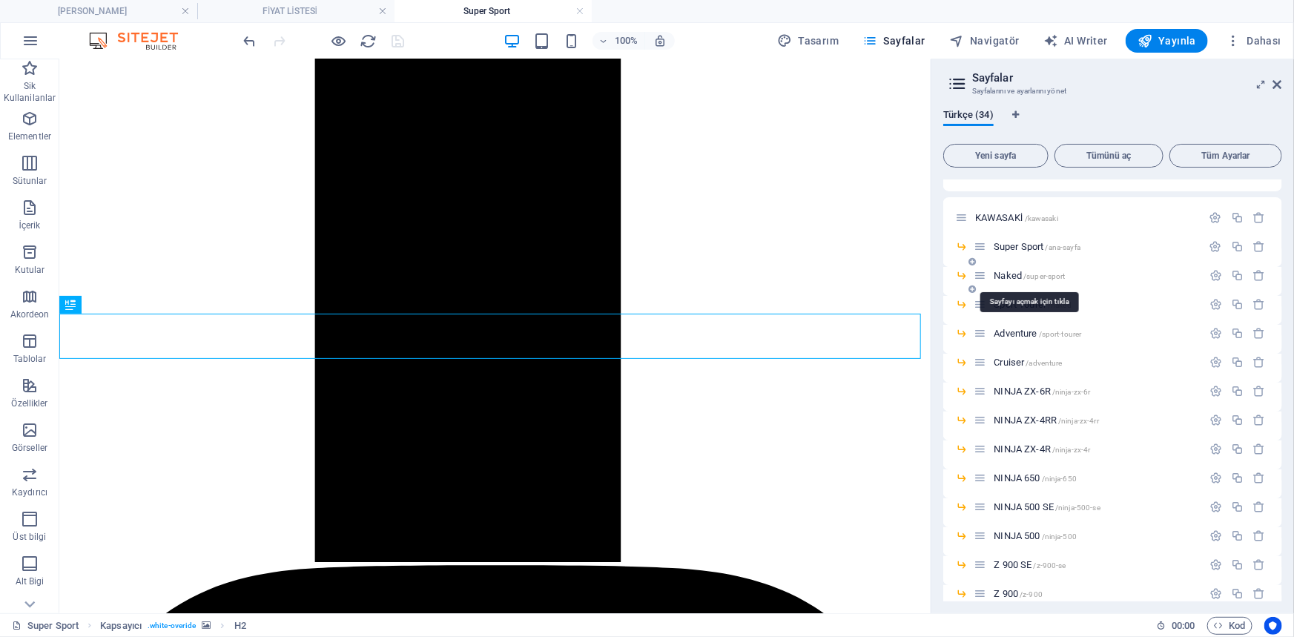
click at [1013, 274] on span "Naked /super-sport" at bounding box center [1028, 275] width 71 height 11
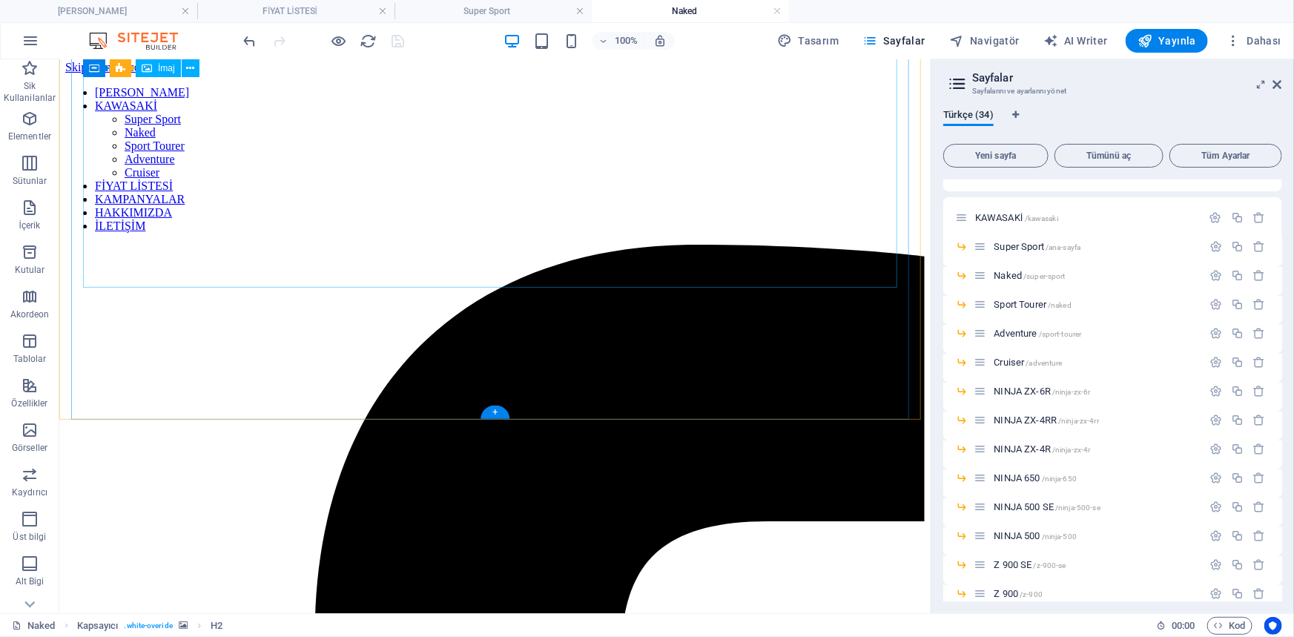
scroll to position [0, 0]
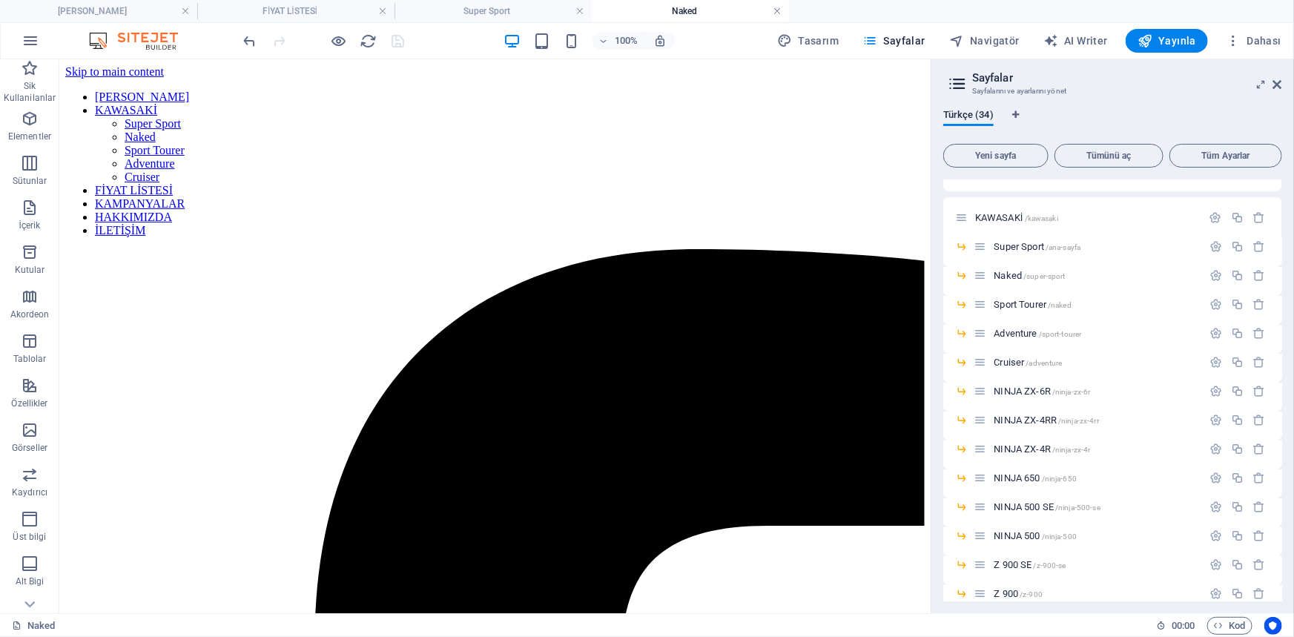
click at [778, 12] on link at bounding box center [776, 11] width 9 height 14
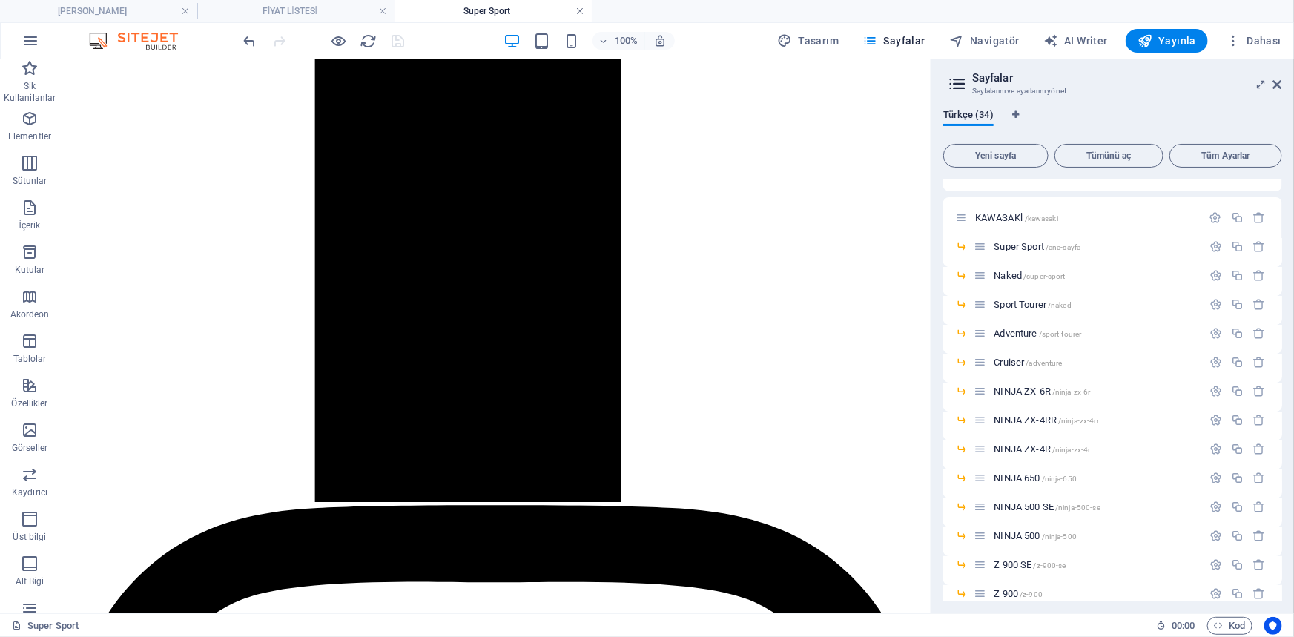
click at [578, 11] on link at bounding box center [579, 11] width 9 height 14
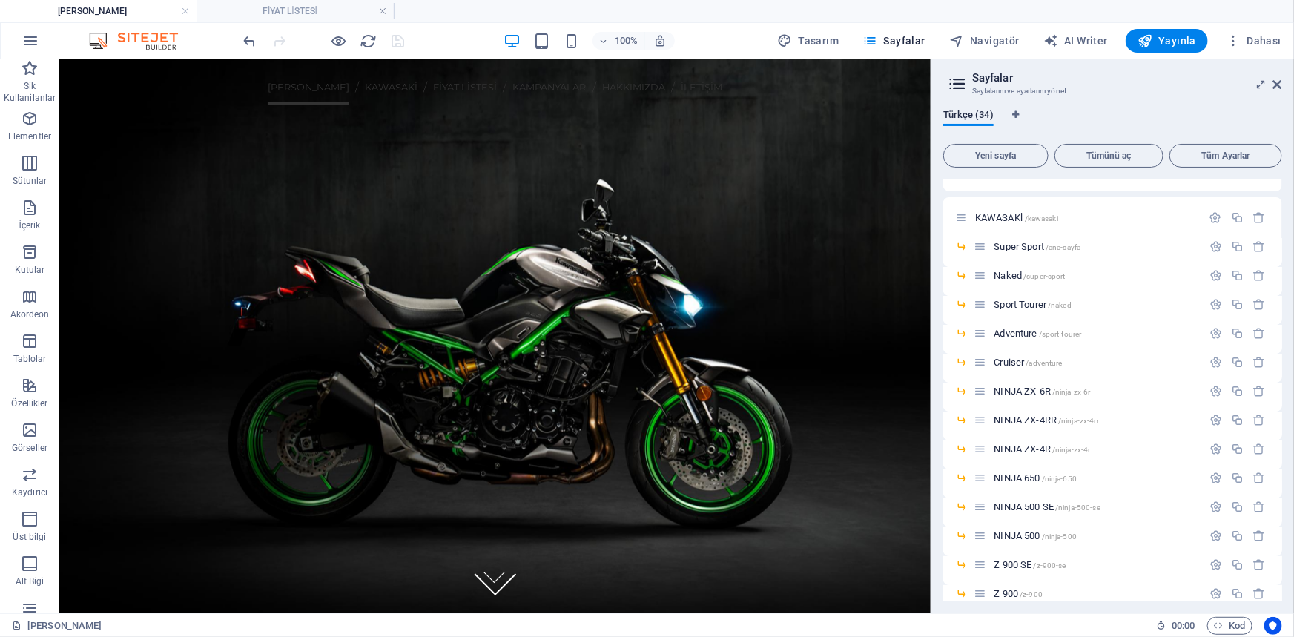
scroll to position [2965, 0]
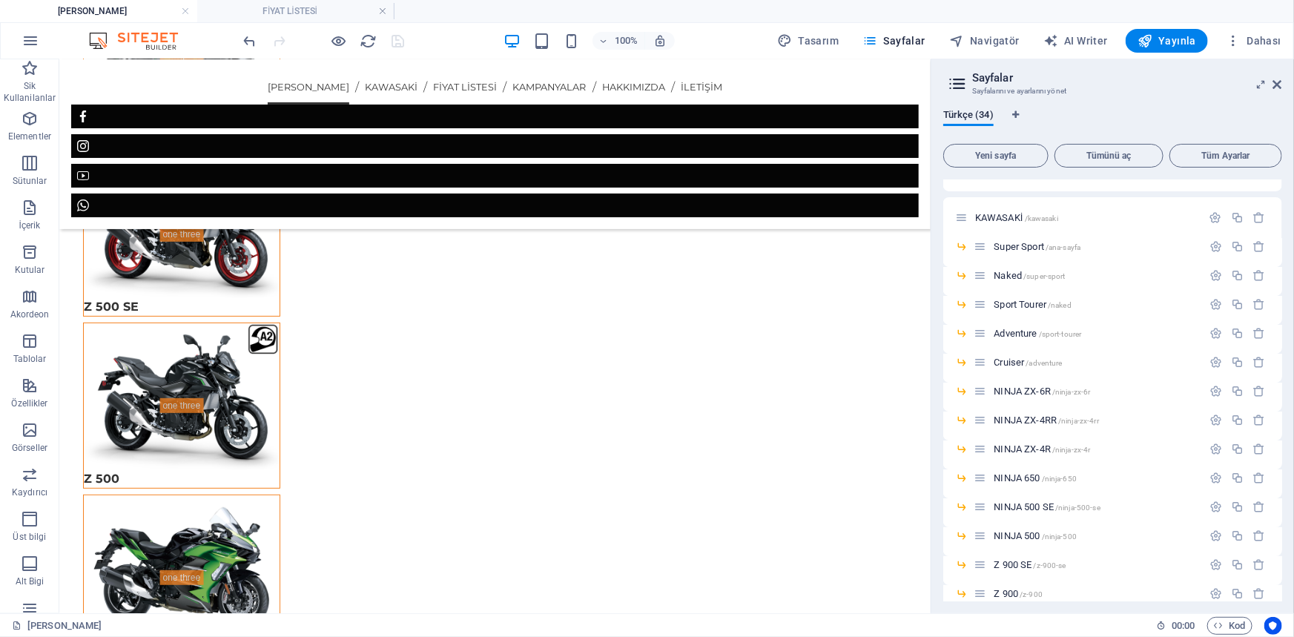
click at [85, 7] on h4 "[PERSON_NAME]" at bounding box center [98, 11] width 197 height 16
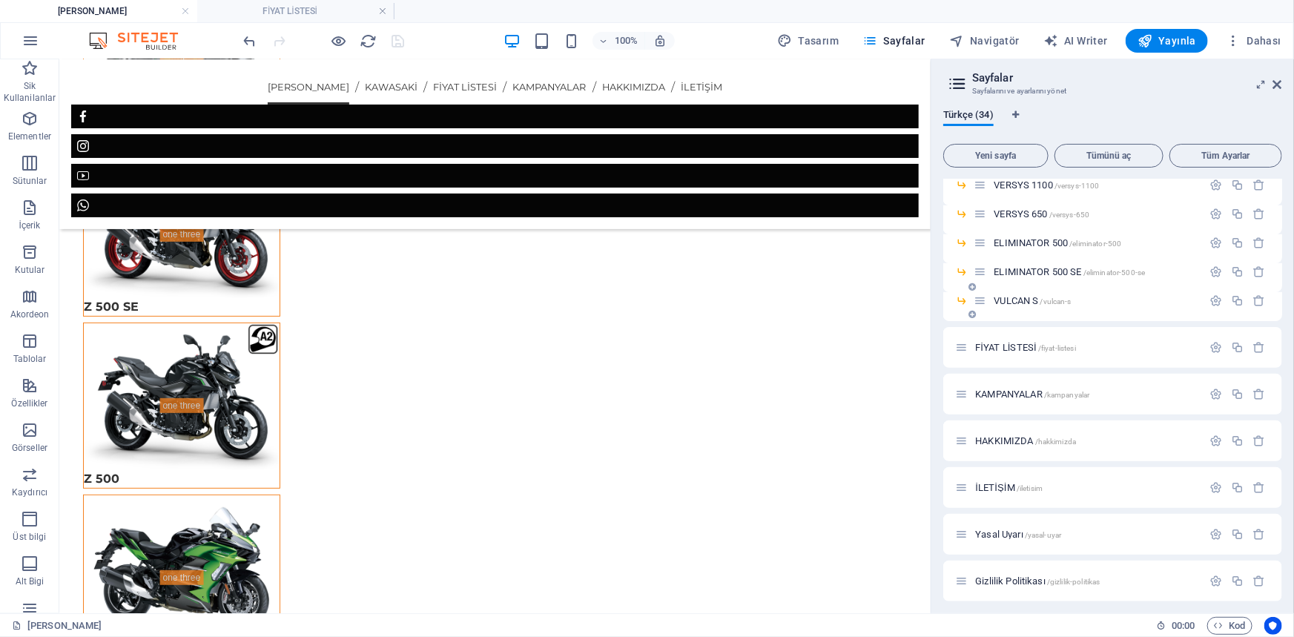
scroll to position [703, 0]
click at [1013, 391] on span "KAMPANYALAR /kampanyalar" at bounding box center [1032, 388] width 114 height 11
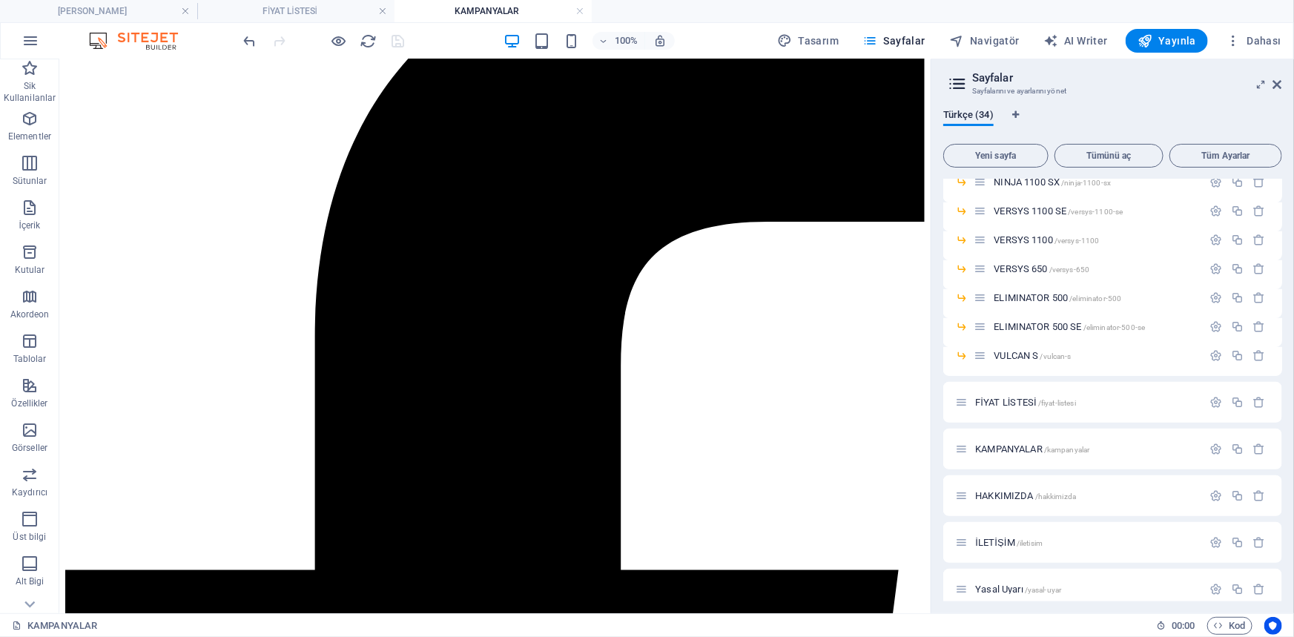
scroll to position [170, 0]
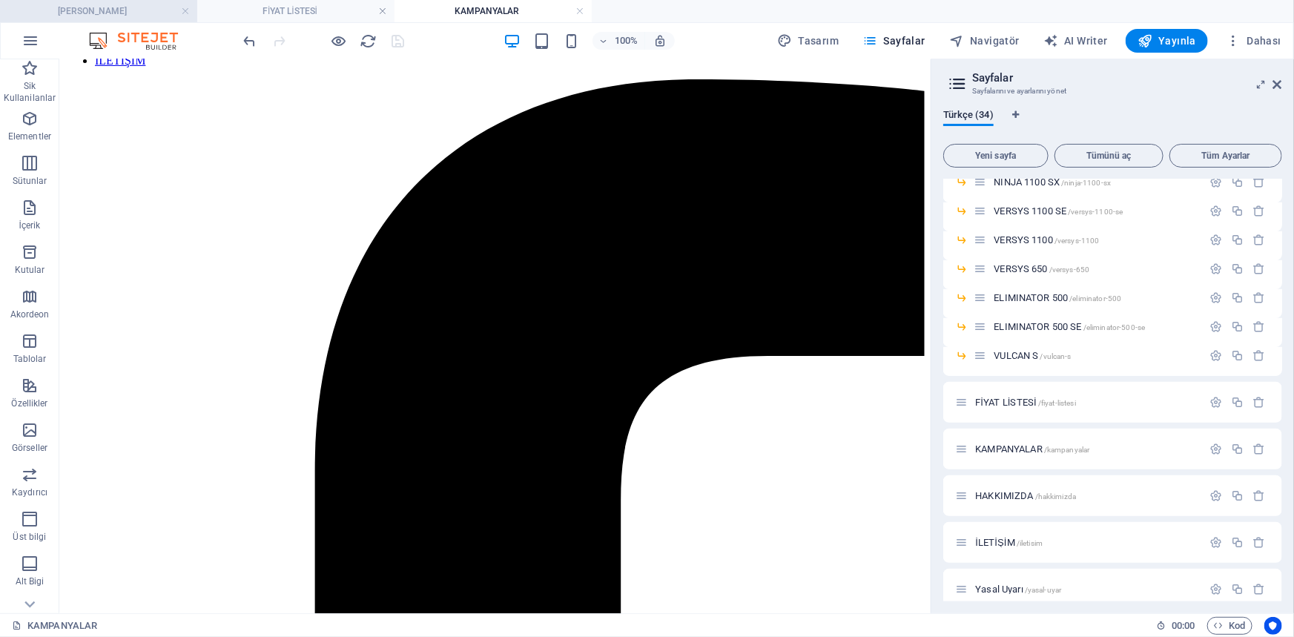
click at [83, 22] on header "100% Tasarım [PERSON_NAME] AI Writer Yayınla Dahası" at bounding box center [647, 40] width 1294 height 37
click at [83, 15] on h4 "[PERSON_NAME]" at bounding box center [98, 11] width 197 height 16
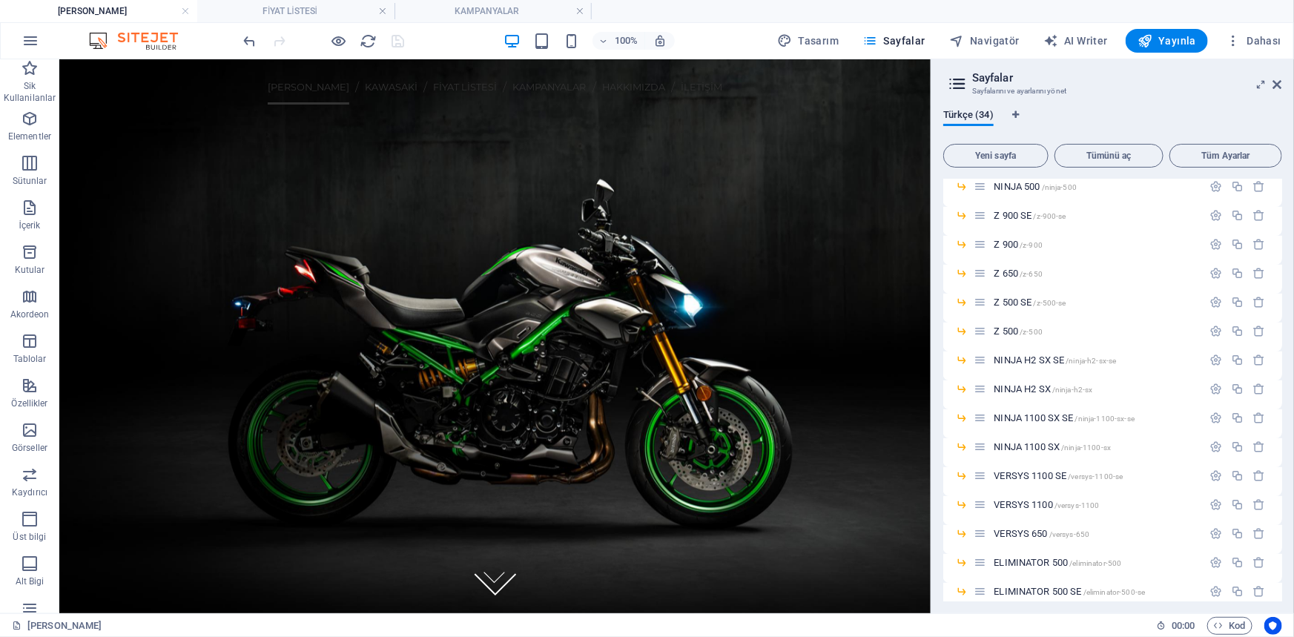
scroll to position [373, 0]
click at [1274, 82] on icon at bounding box center [1277, 85] width 9 height 12
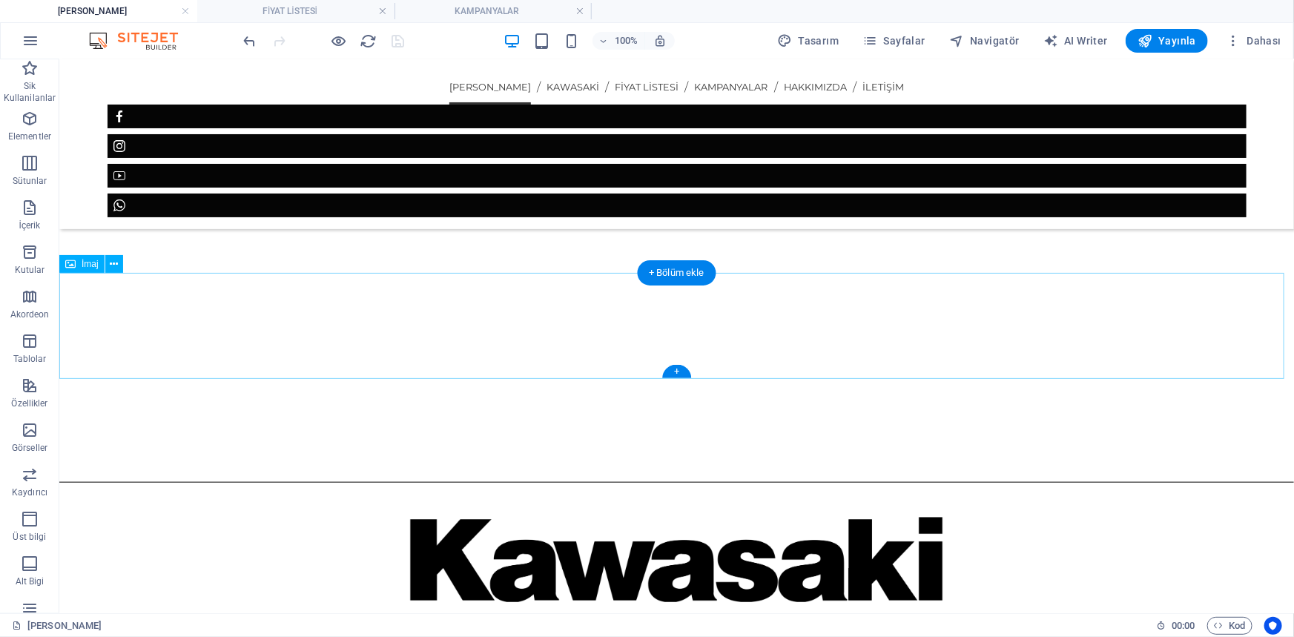
scroll to position [606, 0]
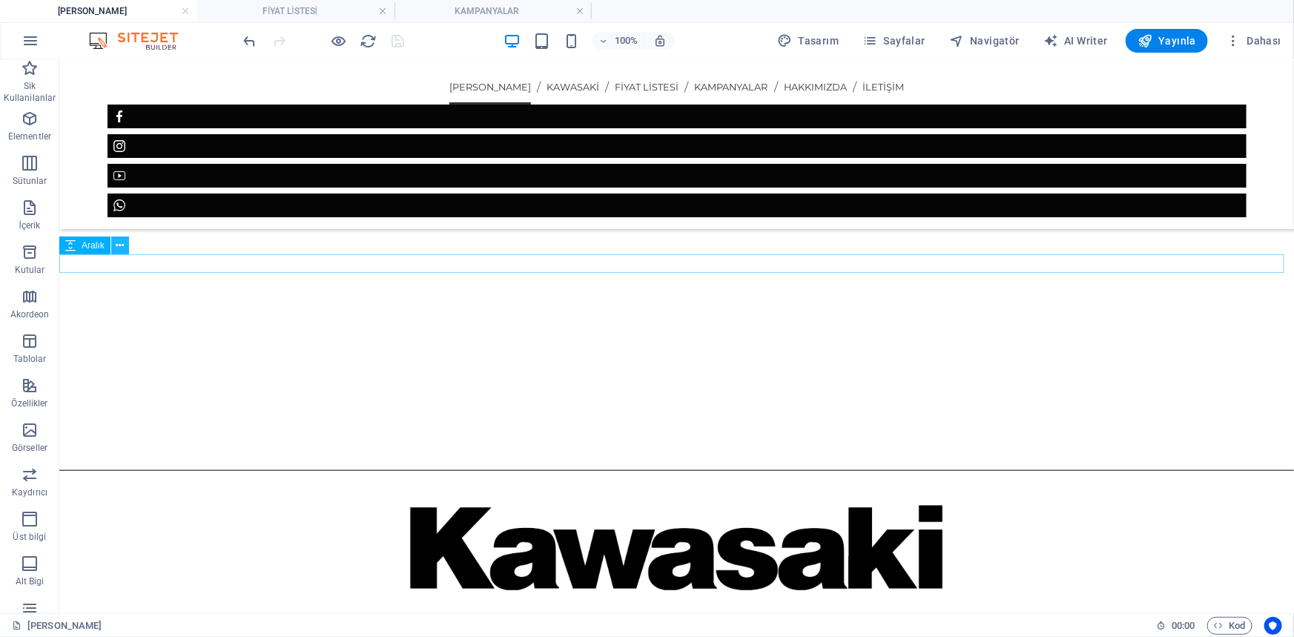
click at [116, 248] on icon at bounding box center [120, 246] width 8 height 16
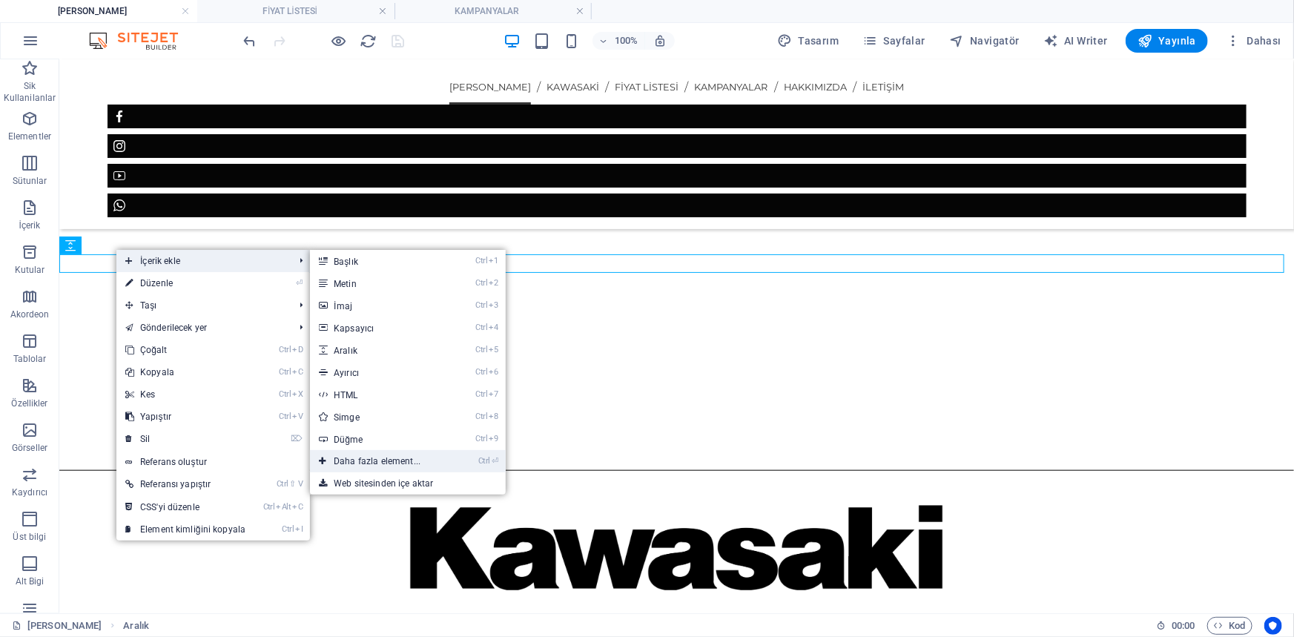
click at [381, 467] on link "Ctrl ⏎ Daha fazla element..." at bounding box center [380, 461] width 140 height 22
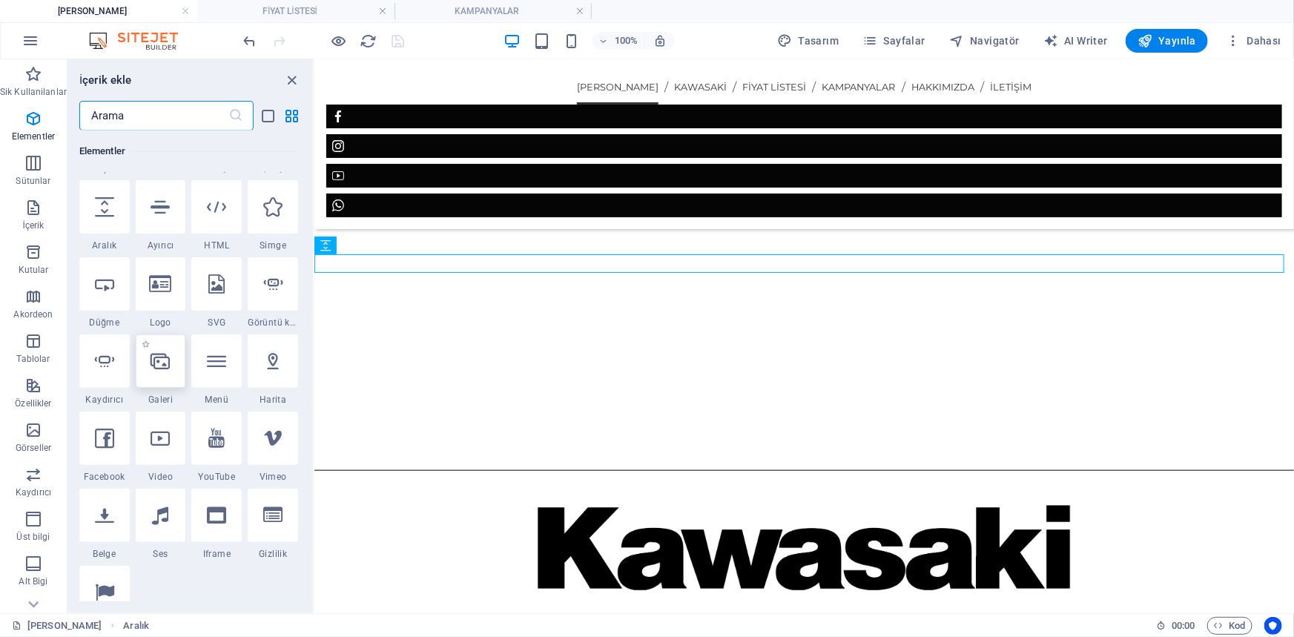
scroll to position [1008, 0]
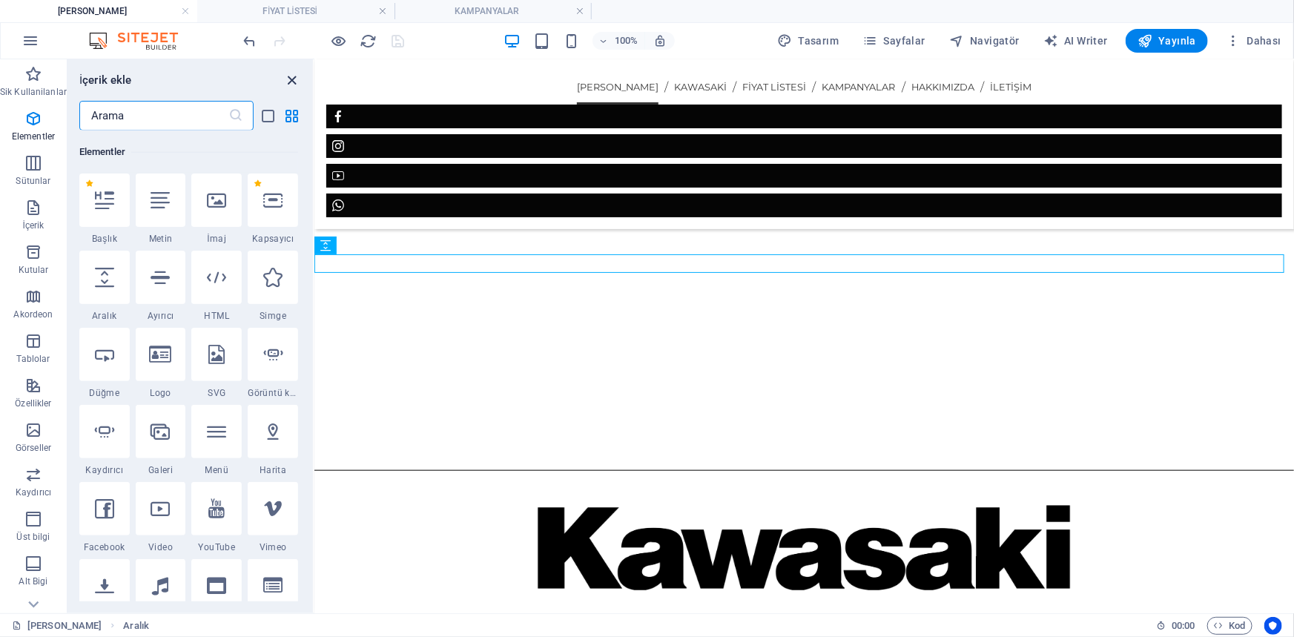
click at [288, 75] on icon "close panel" at bounding box center [292, 80] width 17 height 17
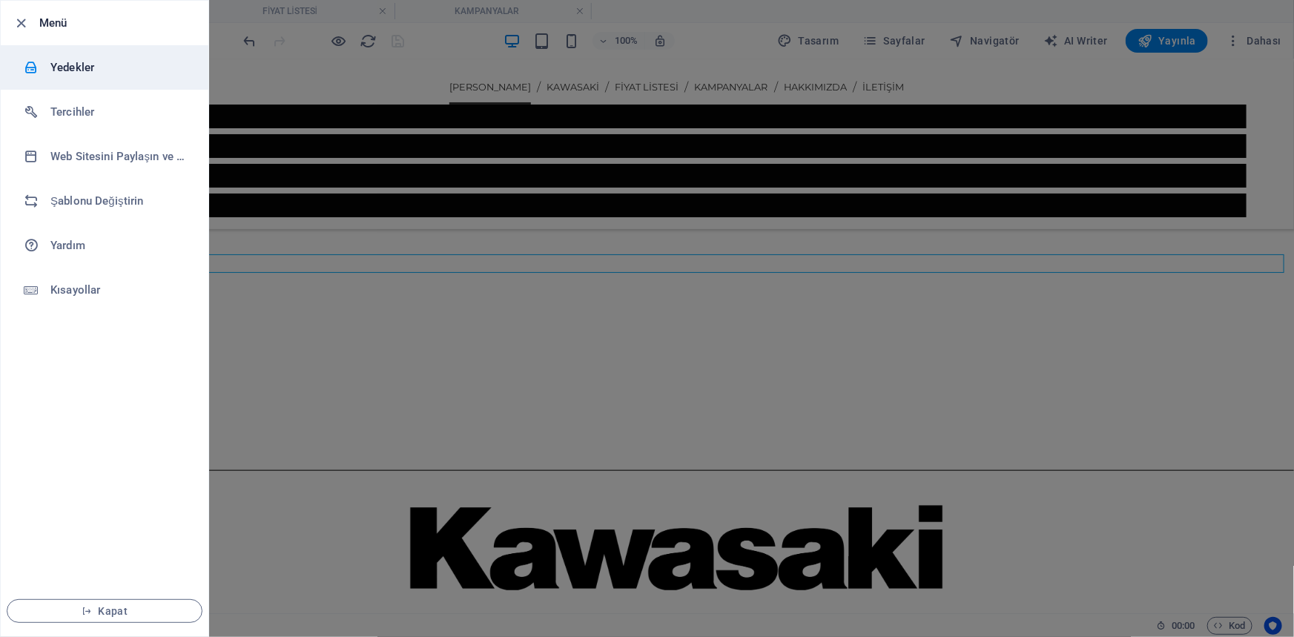
click at [79, 59] on h6 "Yedekler" at bounding box center [118, 68] width 137 height 18
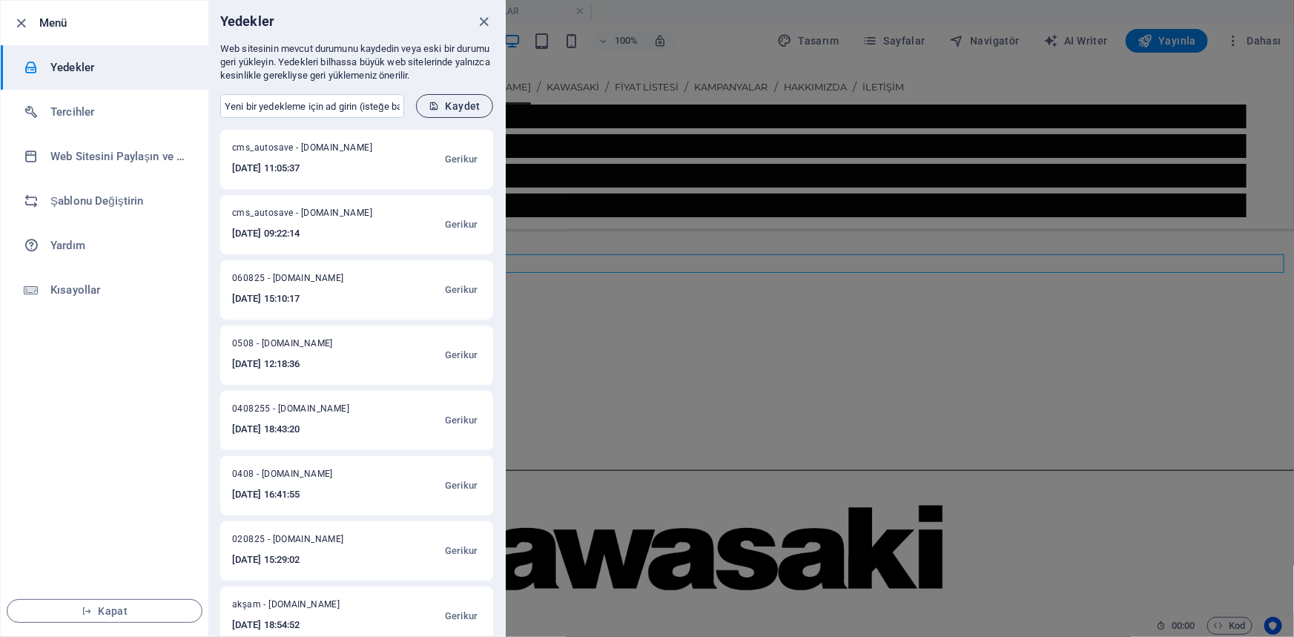
click at [448, 104] on span "Kaydet" at bounding box center [454, 106] width 52 height 12
click at [489, 22] on icon "close" at bounding box center [484, 21] width 17 height 17
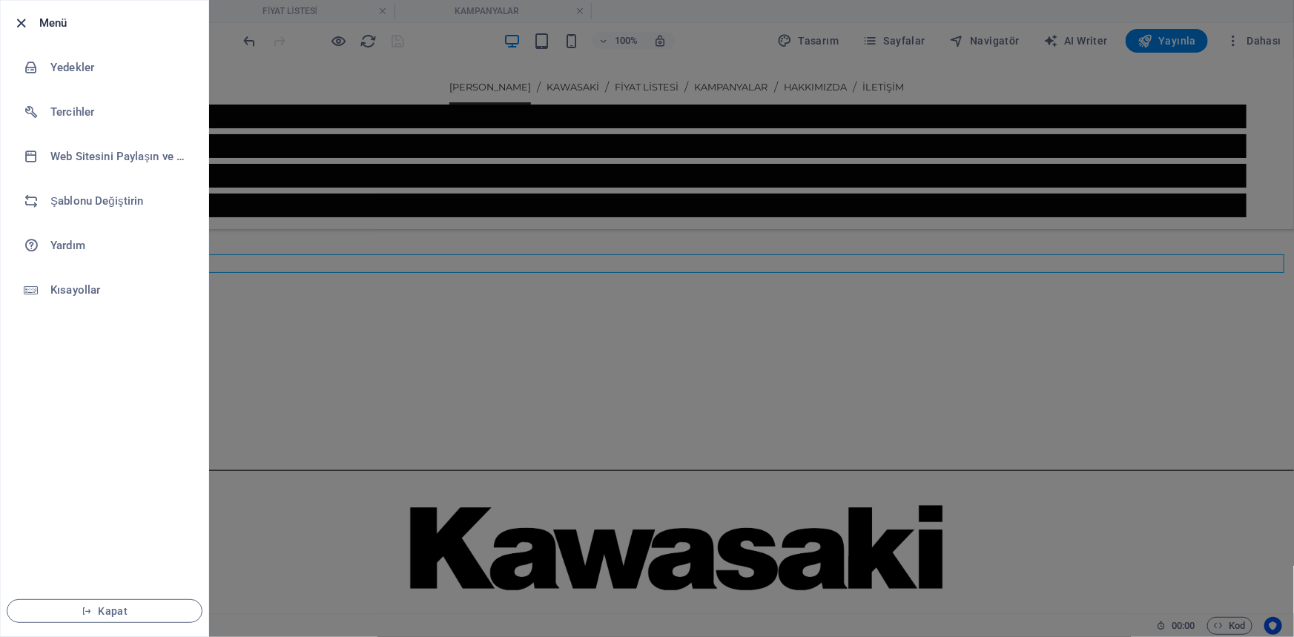
click at [13, 26] on icon "button" at bounding box center [21, 23] width 17 height 17
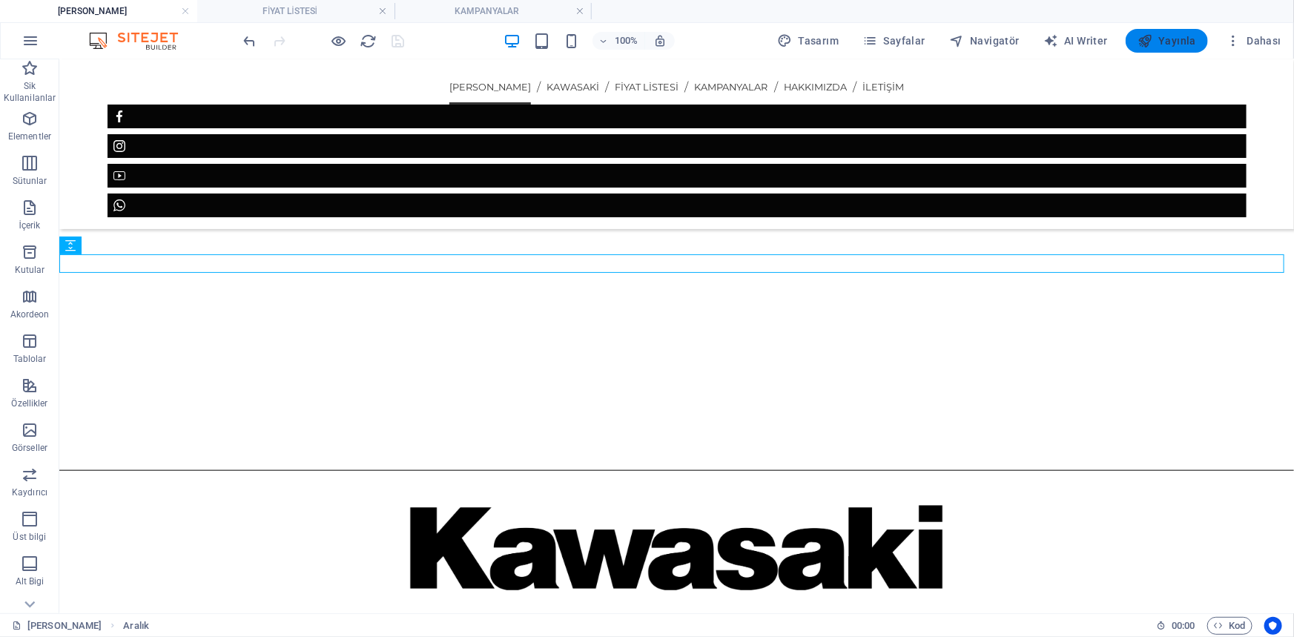
click at [1152, 42] on icon "button" at bounding box center [1144, 40] width 15 height 15
